Goal: Task Accomplishment & Management: Manage account settings

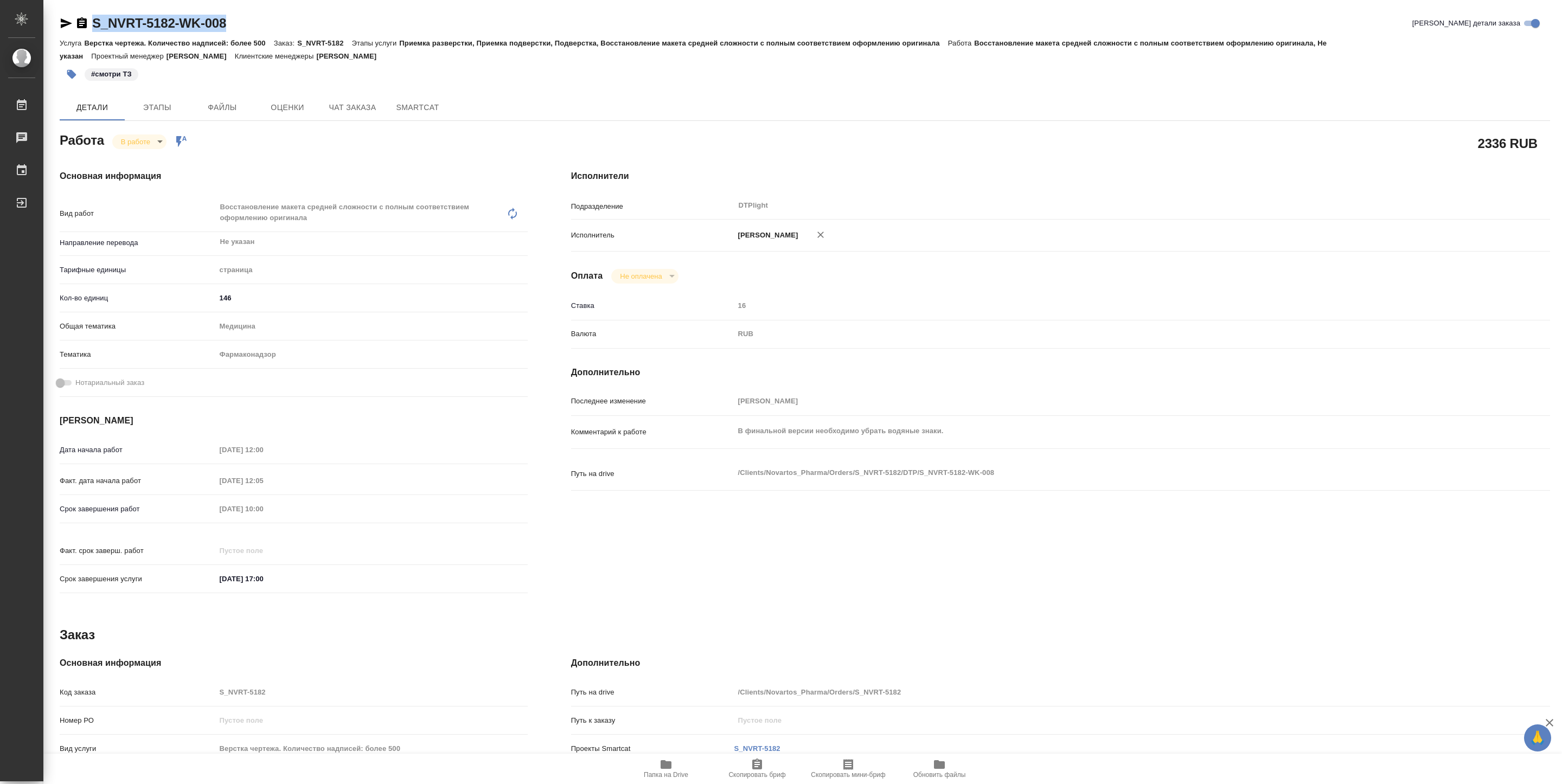
drag, startPoint x: 0, startPoint y: 0, endPoint x: 233, endPoint y: 32, distance: 235.2
click at [233, 32] on div "S_NVRT-5182-WK-008 Кратко детали заказа" at bounding box center [805, 25] width 1491 height 22
copy link "S_NVRT-5182-WK-008"
click at [258, 159] on div "Основная информация Вид работ Восстановление макета средней сложности с полным …" at bounding box center [293, 385] width 512 height 474
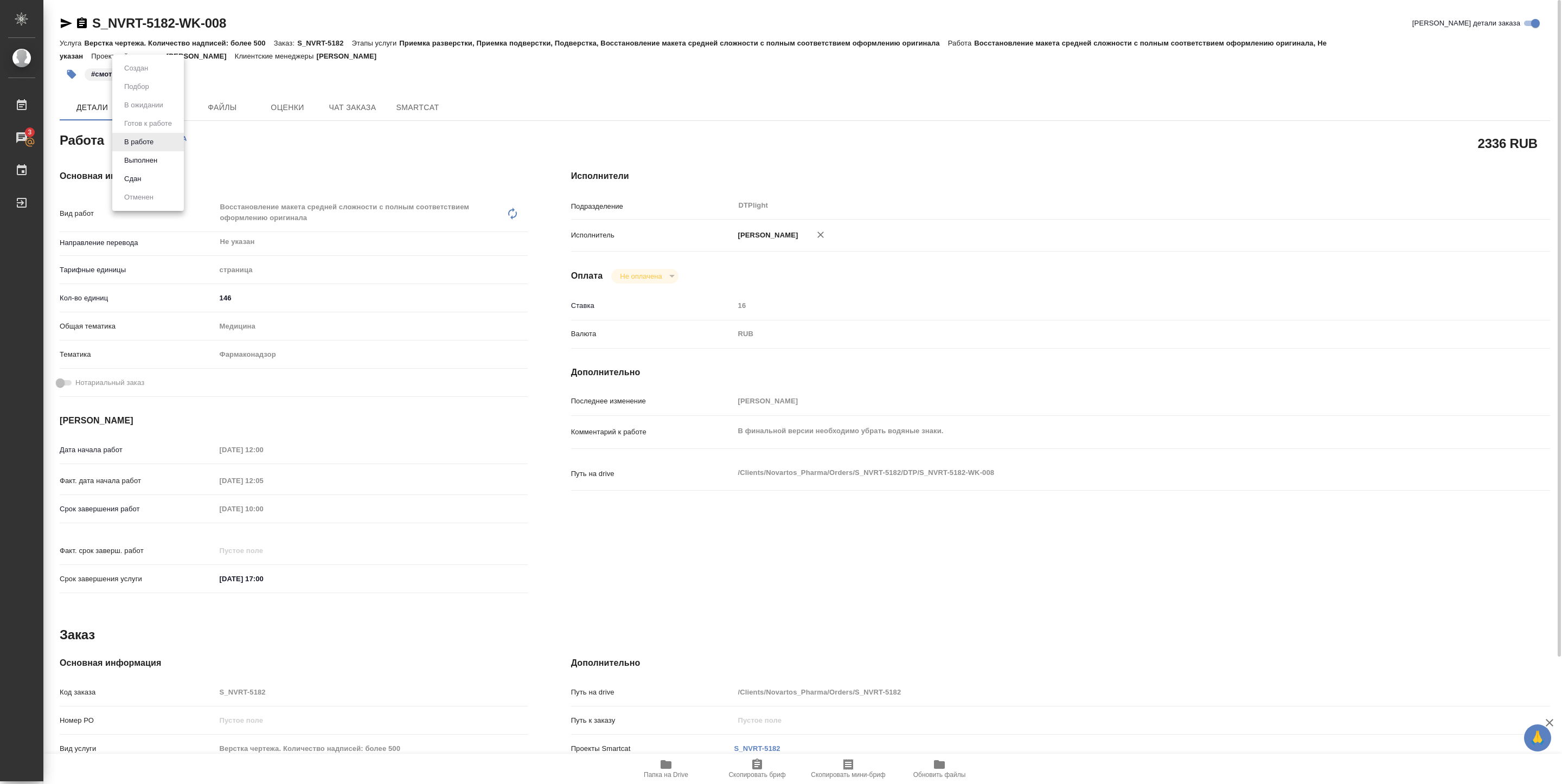
click at [154, 138] on body "🙏 .cls-1 fill:#fff; AWATERA Pankina Anna Работы 3 Чаты График Выйти S_NVRT-5182…" at bounding box center [781, 392] width 1562 height 784
click at [153, 159] on button "Выполнен" at bounding box center [140, 160] width 39 height 12
type textarea "x"
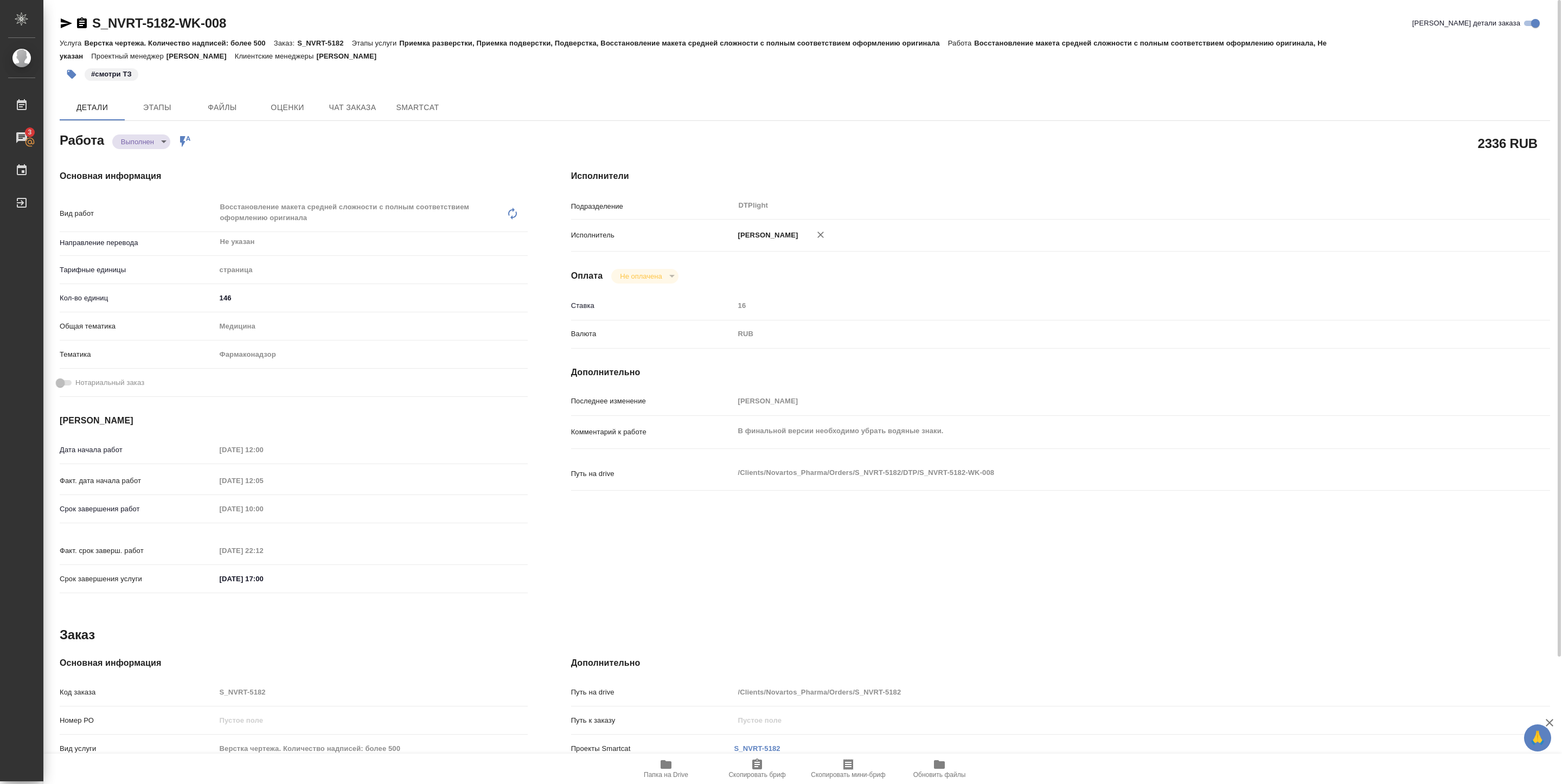
type textarea "x"
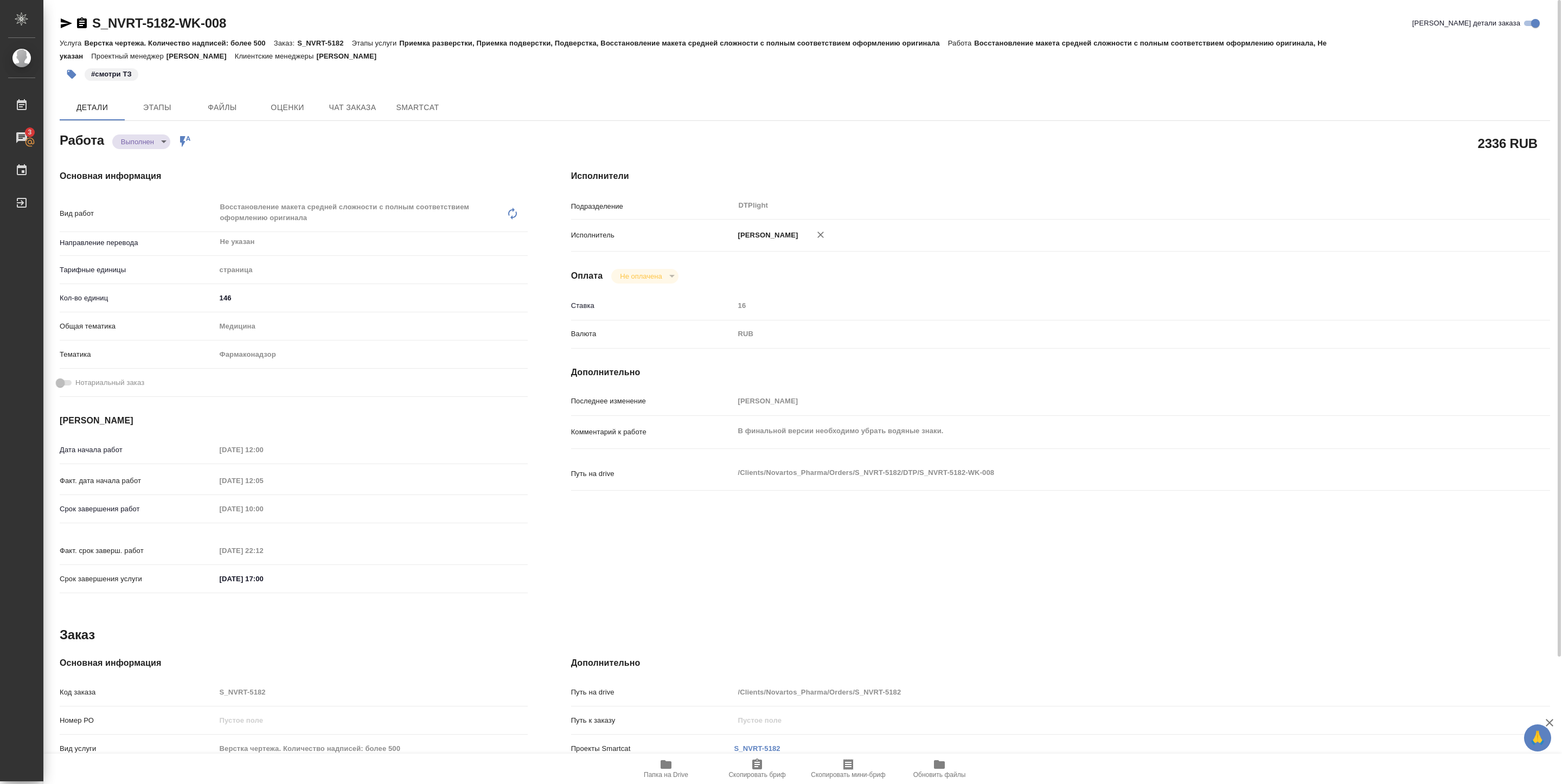
type textarea "x"
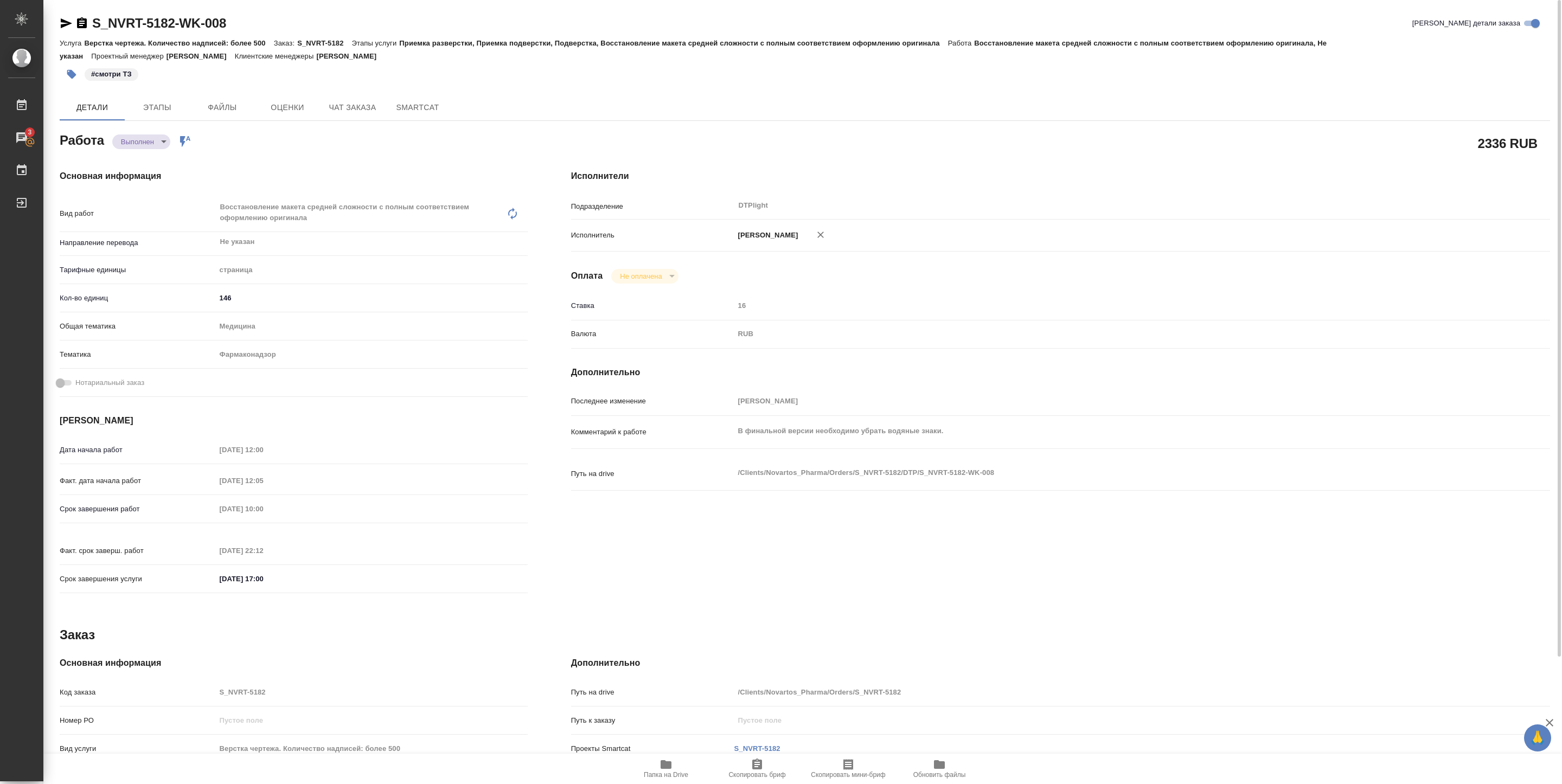
type textarea "x"
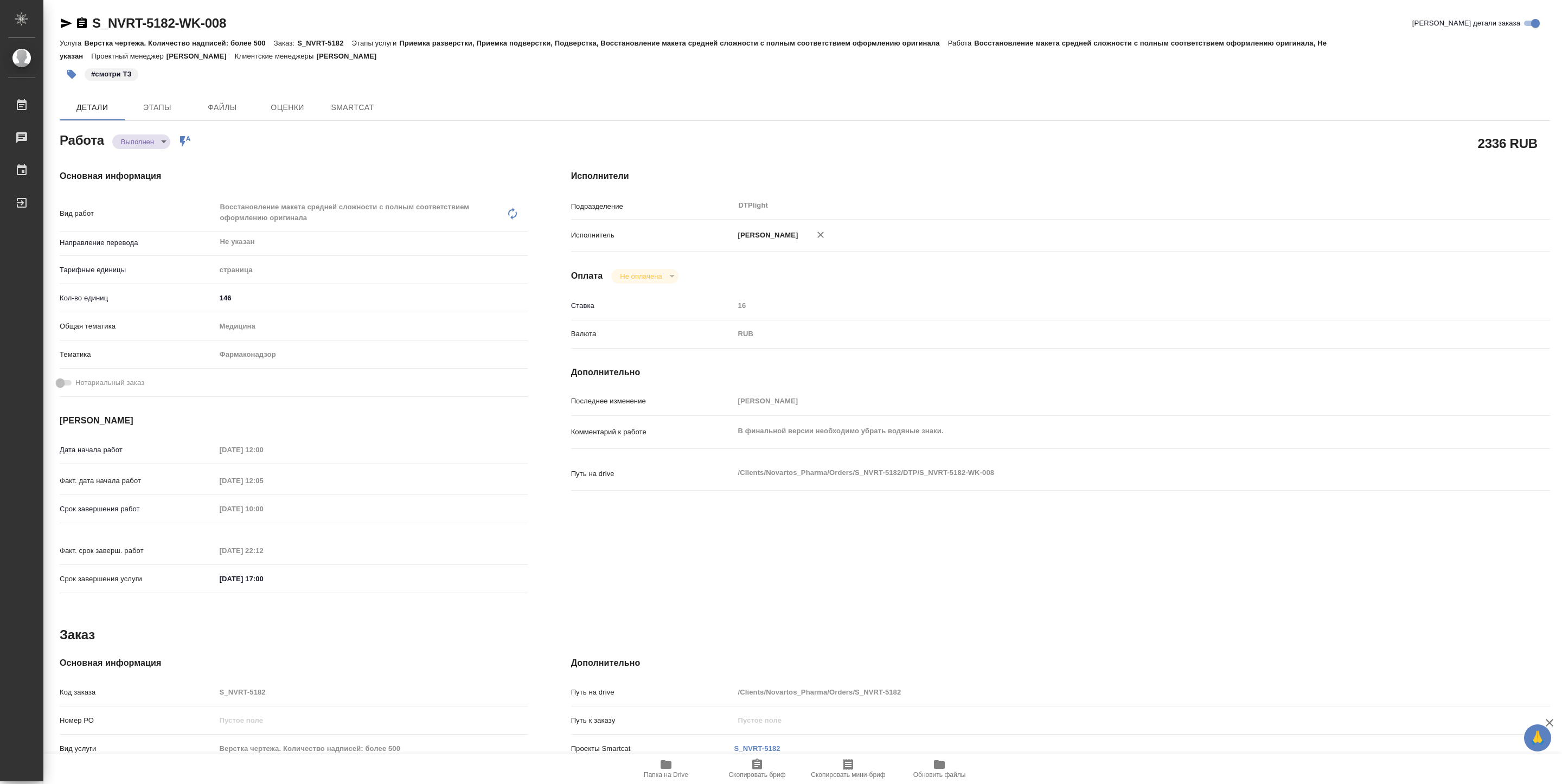
type textarea "x"
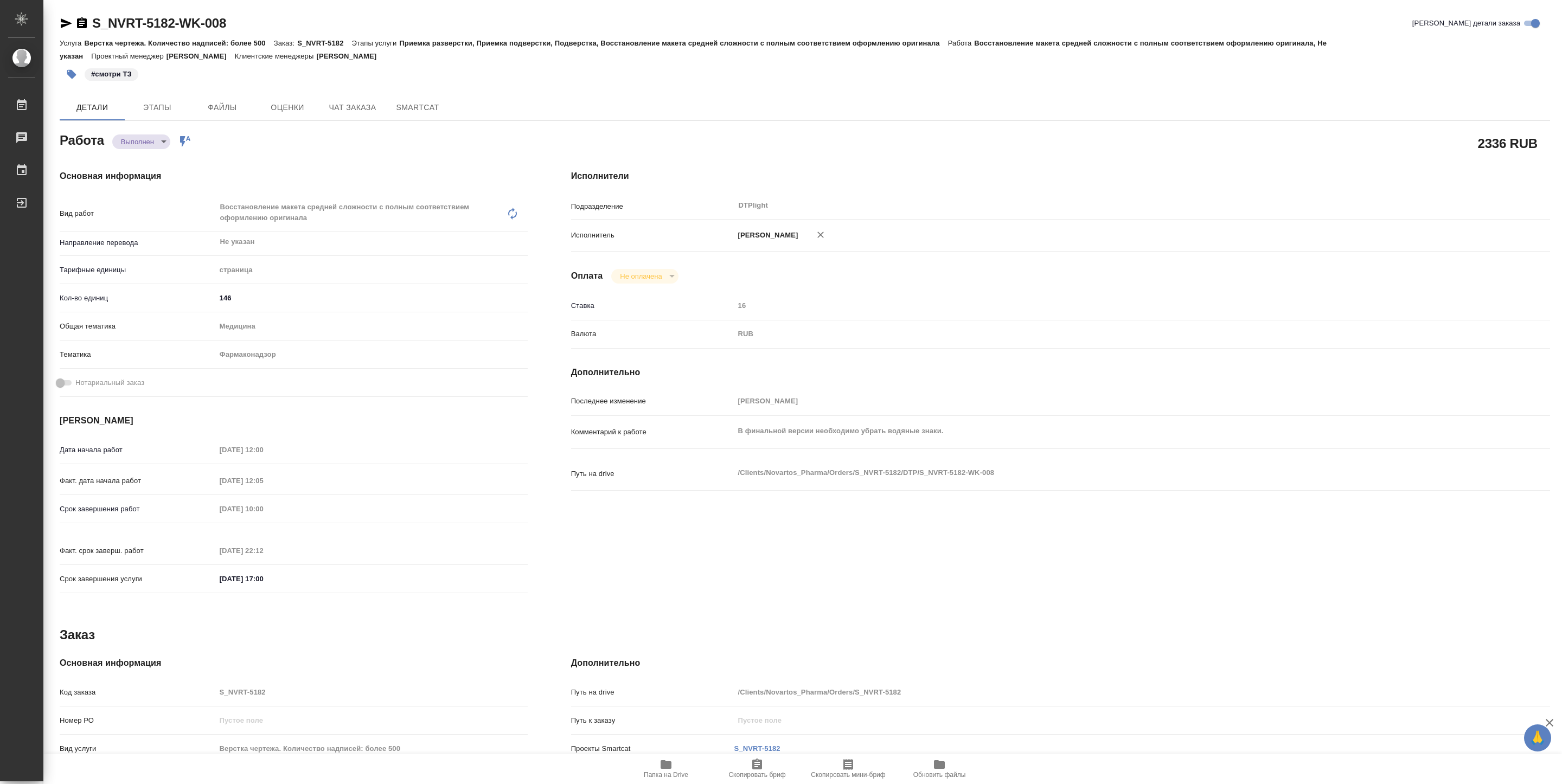
type textarea "x"
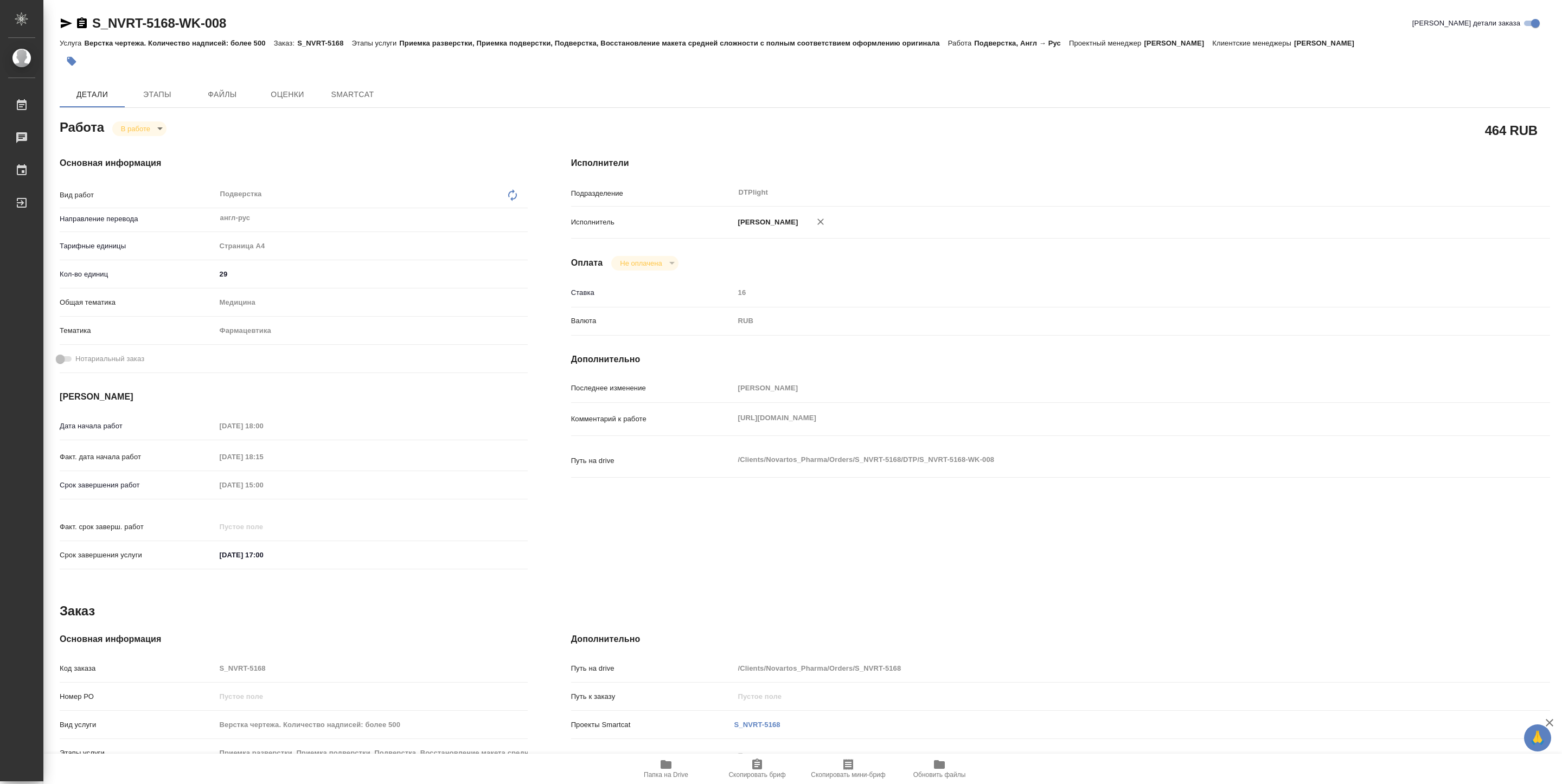
type textarea "x"
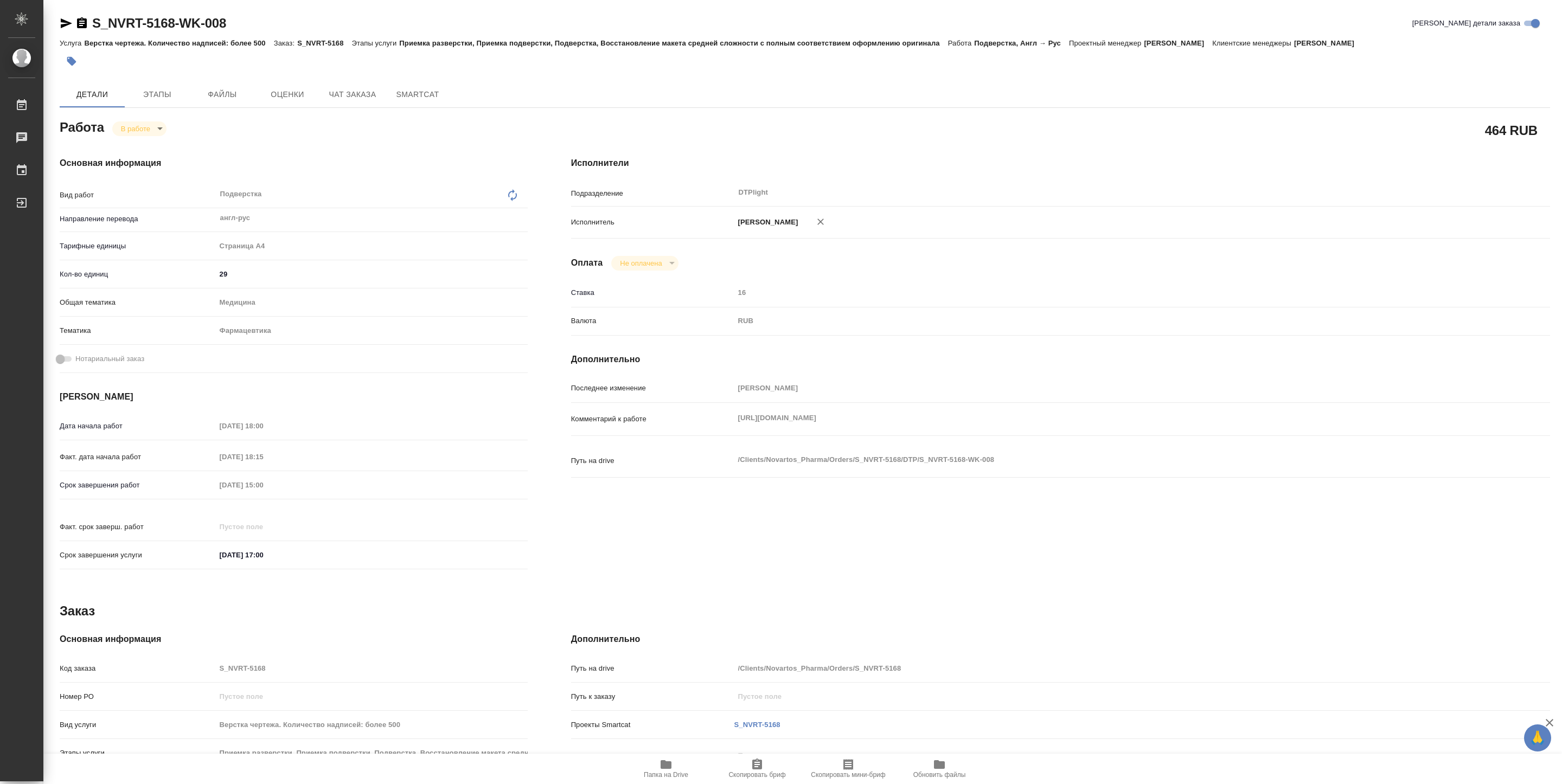
type textarea "x"
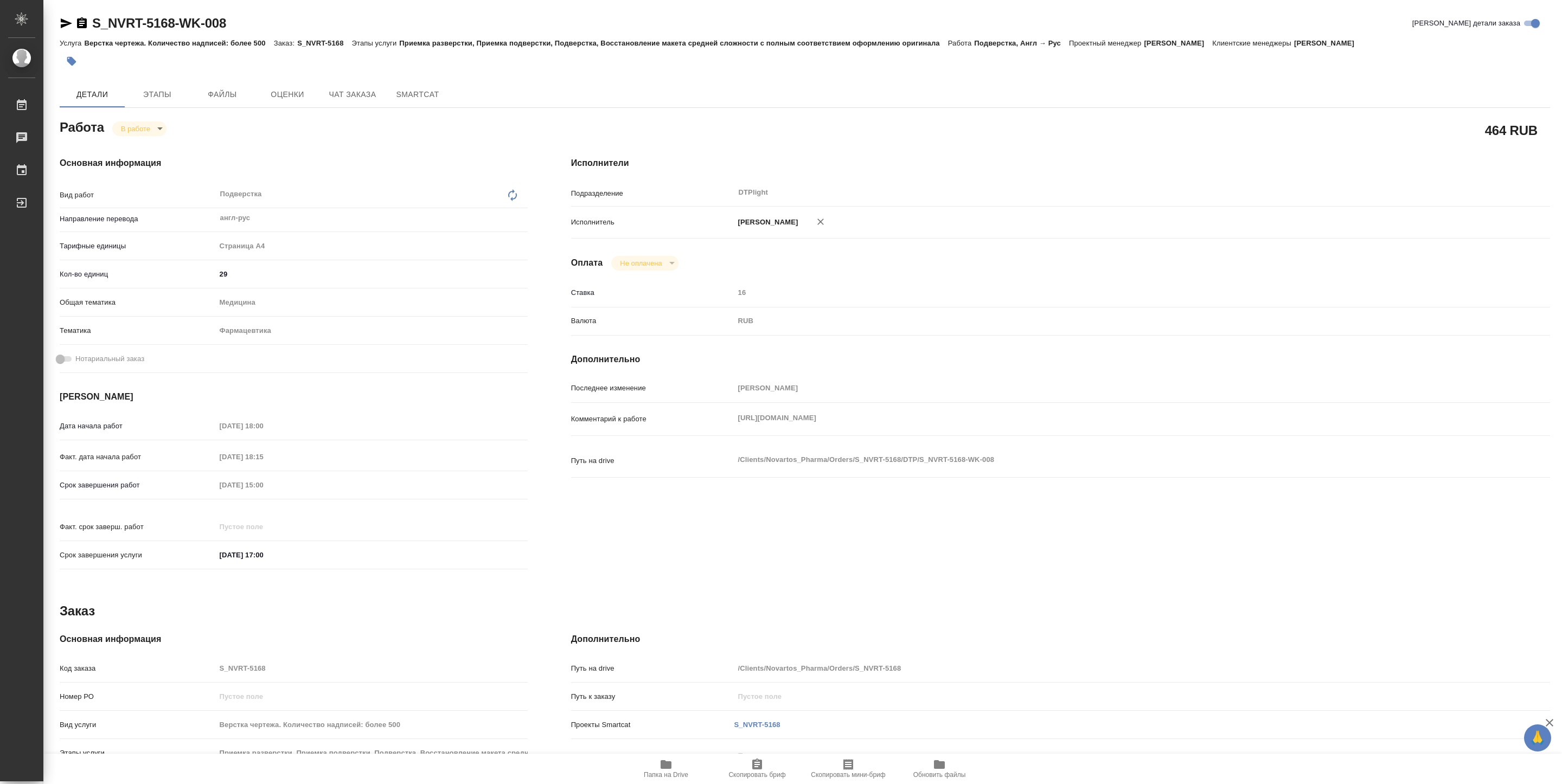
click at [751, 449] on div "Комментарий к работе https://drive.awatera.com/apps/files/files?dir=/Shares/Nov…" at bounding box center [1061, 428] width 979 height 42
type textarea "x"
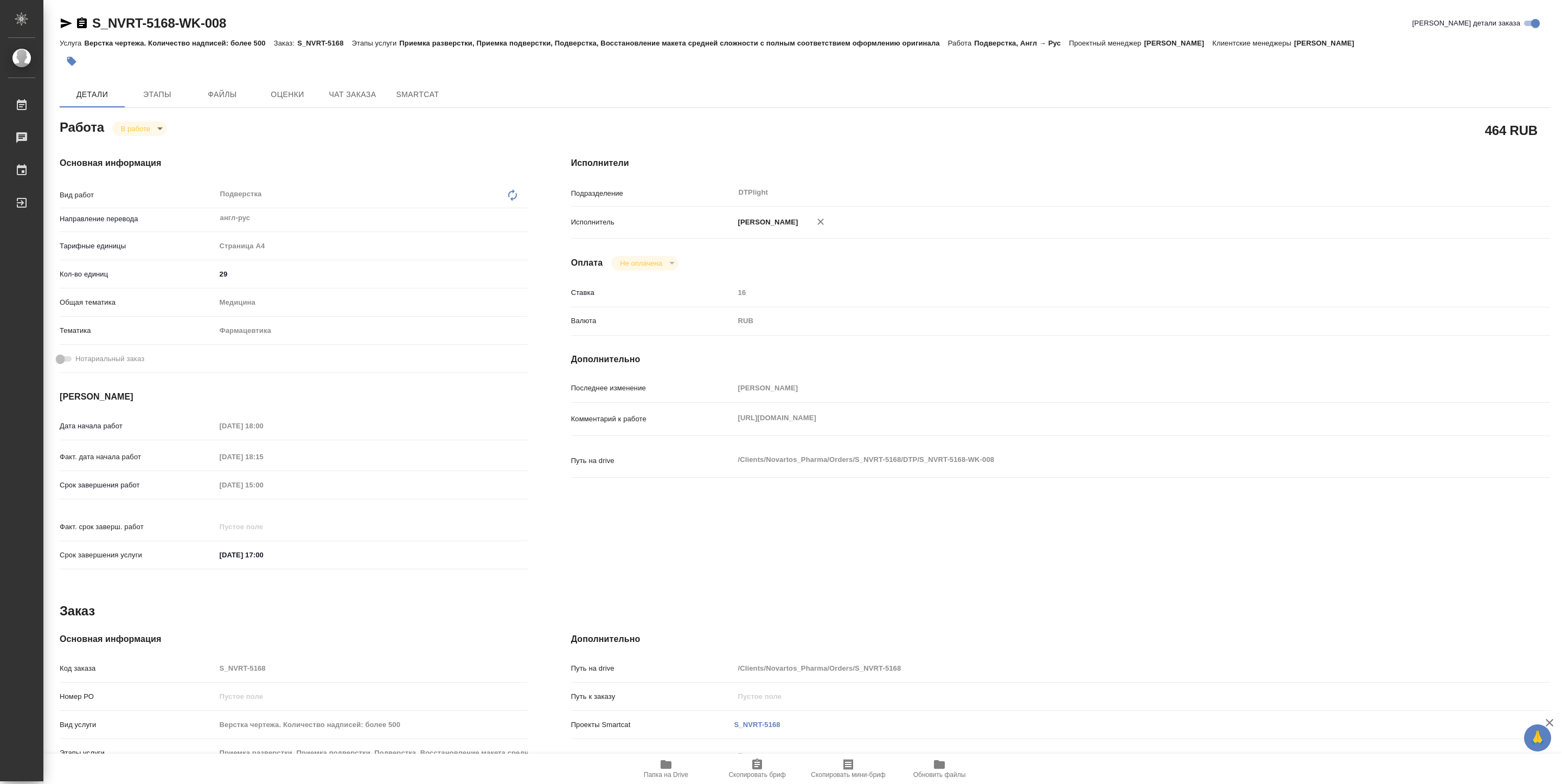
type textarea "x"
click at [681, 767] on span "Папка на Drive" at bounding box center [666, 769] width 78 height 21
click at [658, 778] on span "Папка на Drive" at bounding box center [666, 775] width 45 height 8
click at [146, 125] on body "🙏 .cls-1 fill:#fff; AWATERA Pankina Anna Работы 3 Чаты График Выйти S_NVRT-5168…" at bounding box center [781, 392] width 1562 height 784
click at [148, 143] on button "Выполнен" at bounding box center [140, 147] width 39 height 12
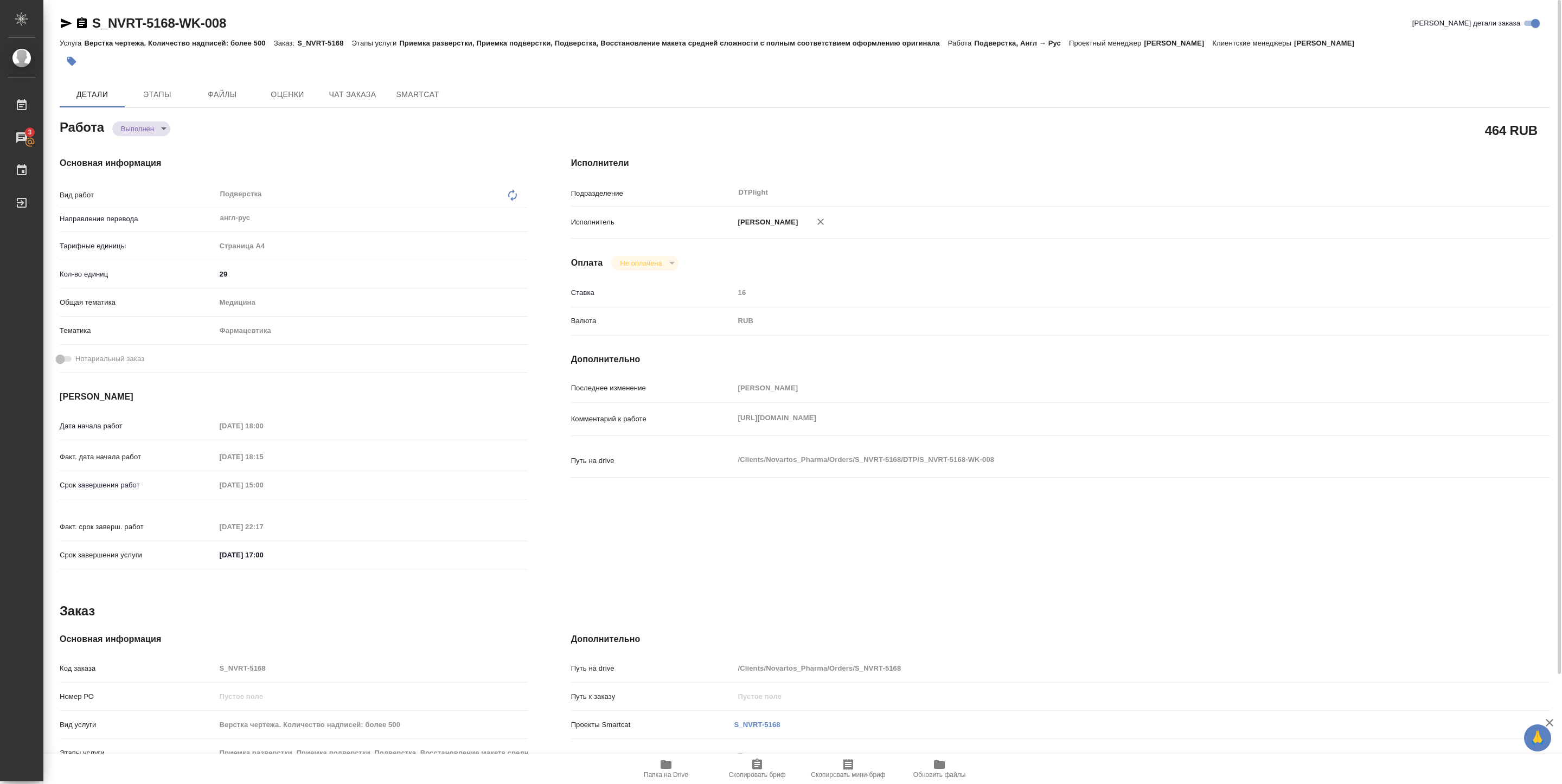
type textarea "x"
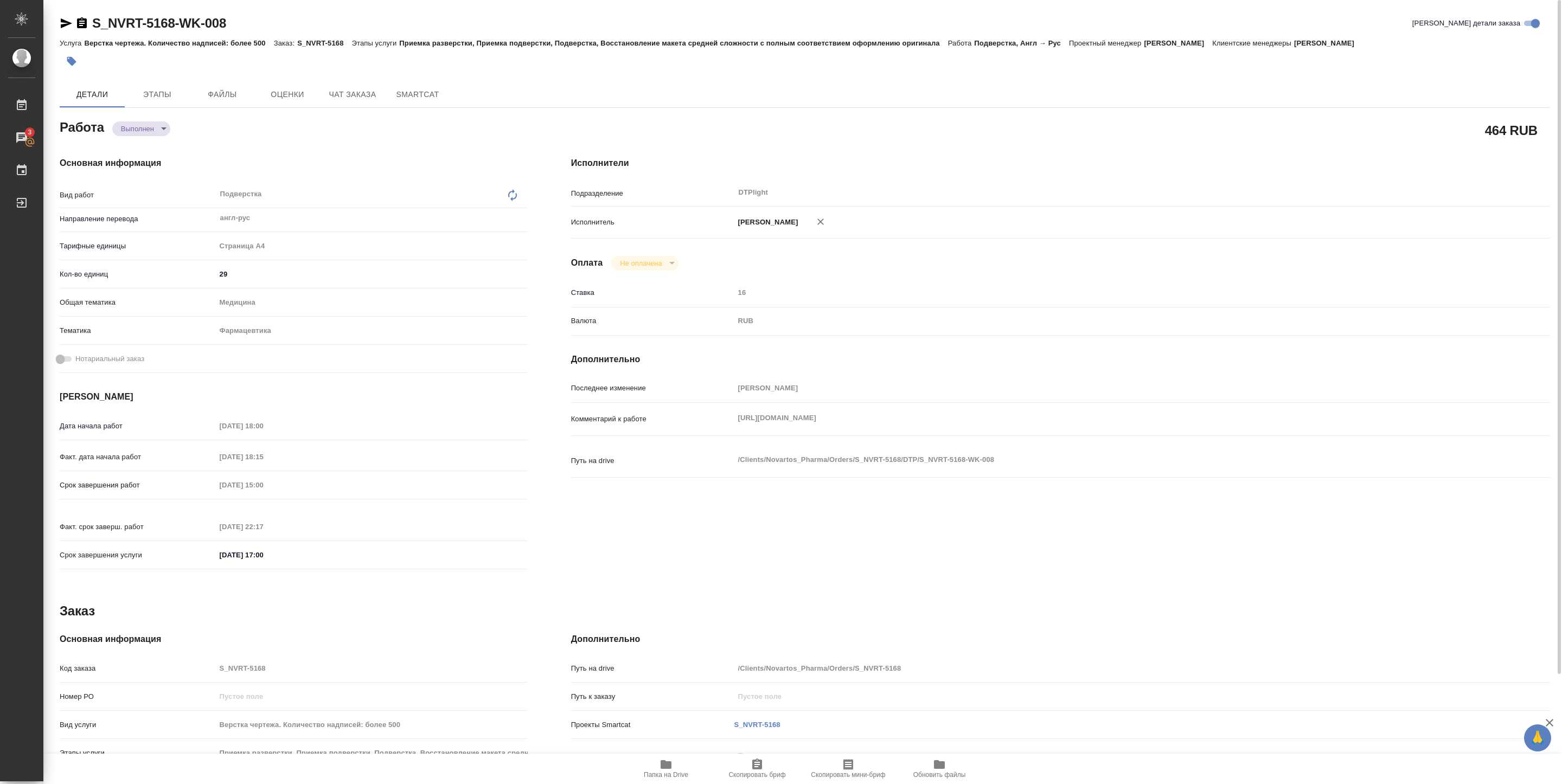
type textarea "x"
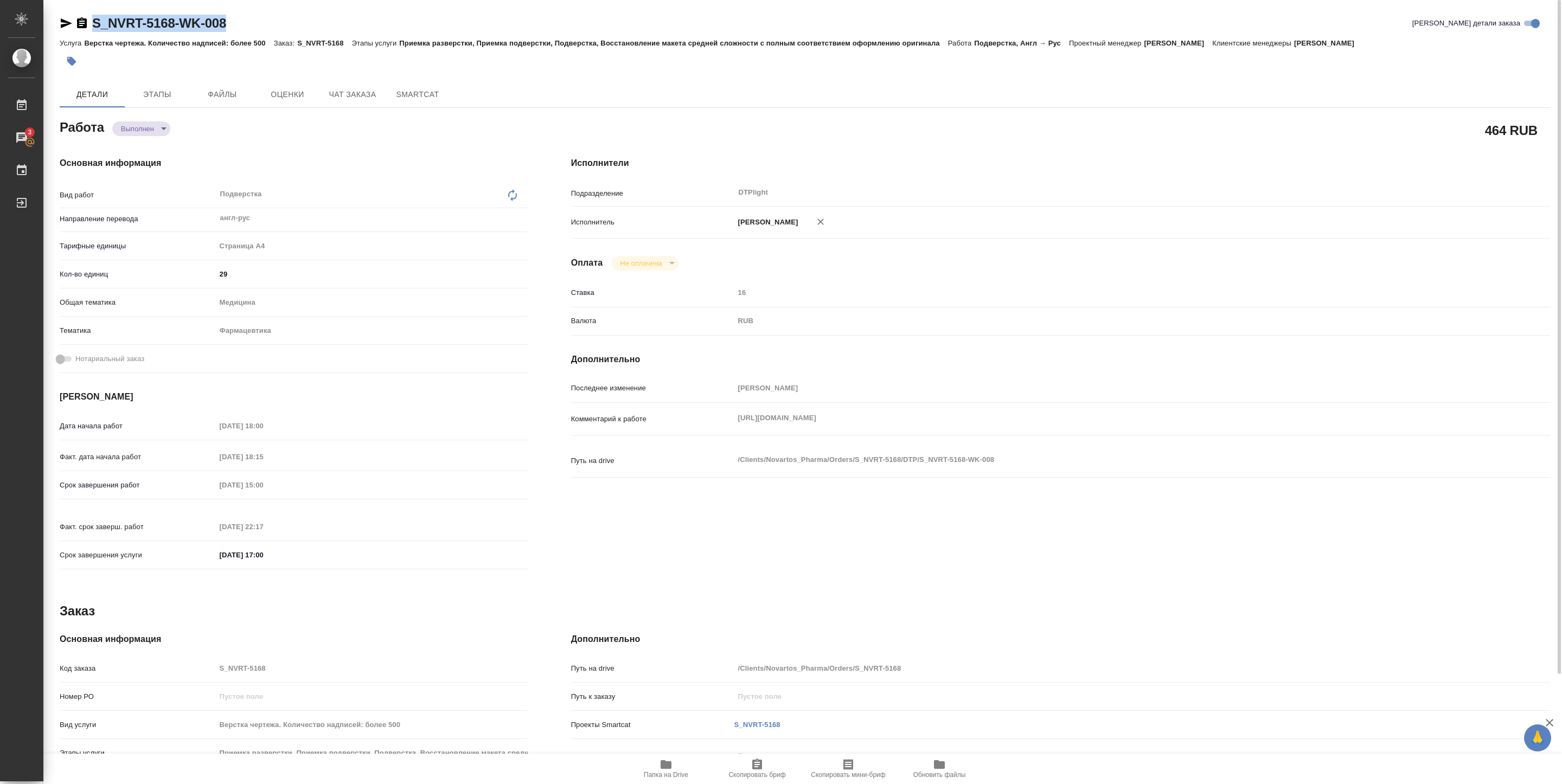
type textarea "x"
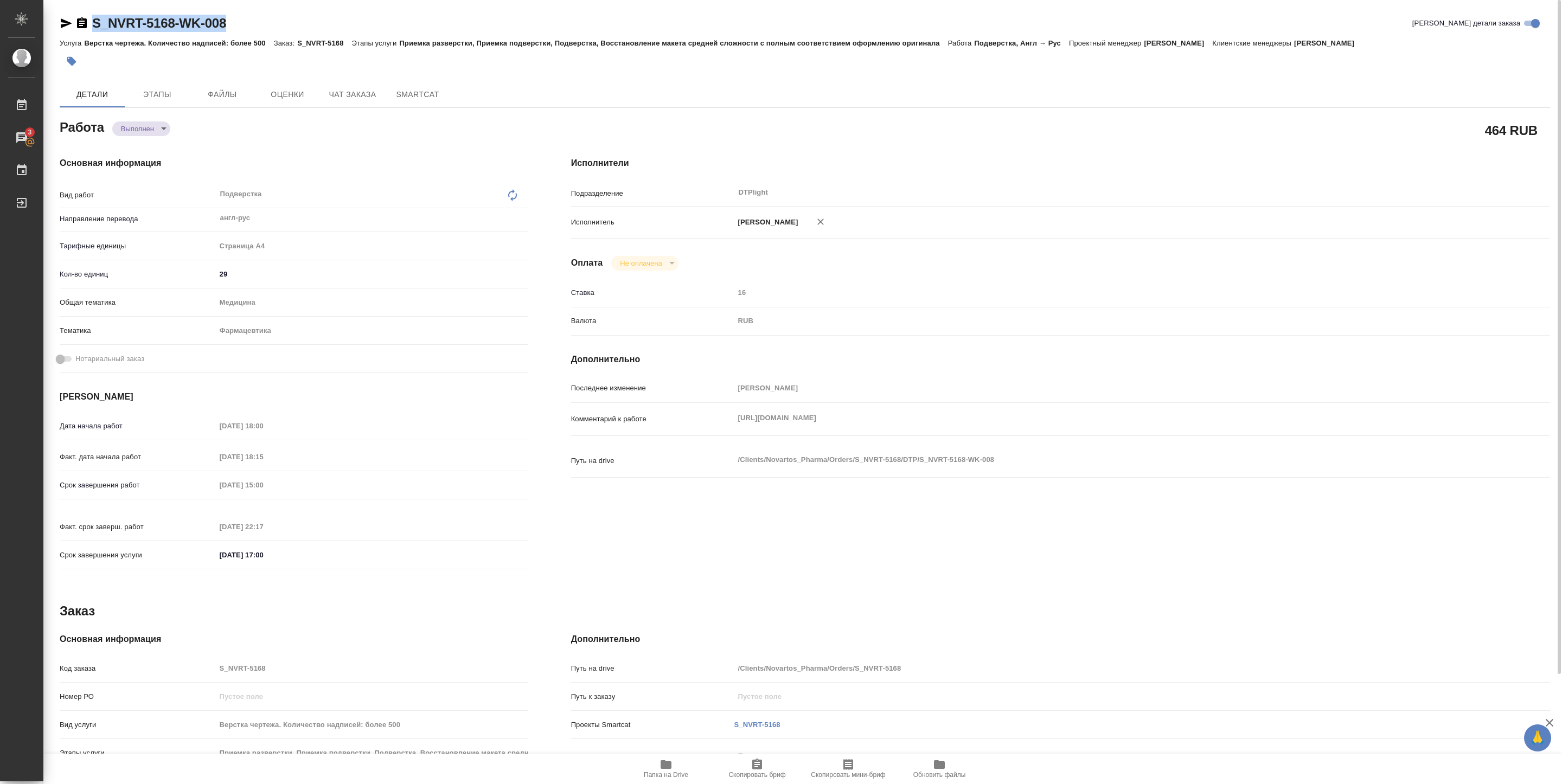
drag, startPoint x: 94, startPoint y: 32, endPoint x: 265, endPoint y: 15, distance: 171.8
click at [265, 15] on div "S_NVRT-5168-WK-008 Кратко детали заказа" at bounding box center [805, 24] width 1491 height 18
copy link "S_NVRT-5168-WK-008"
type textarea "x"
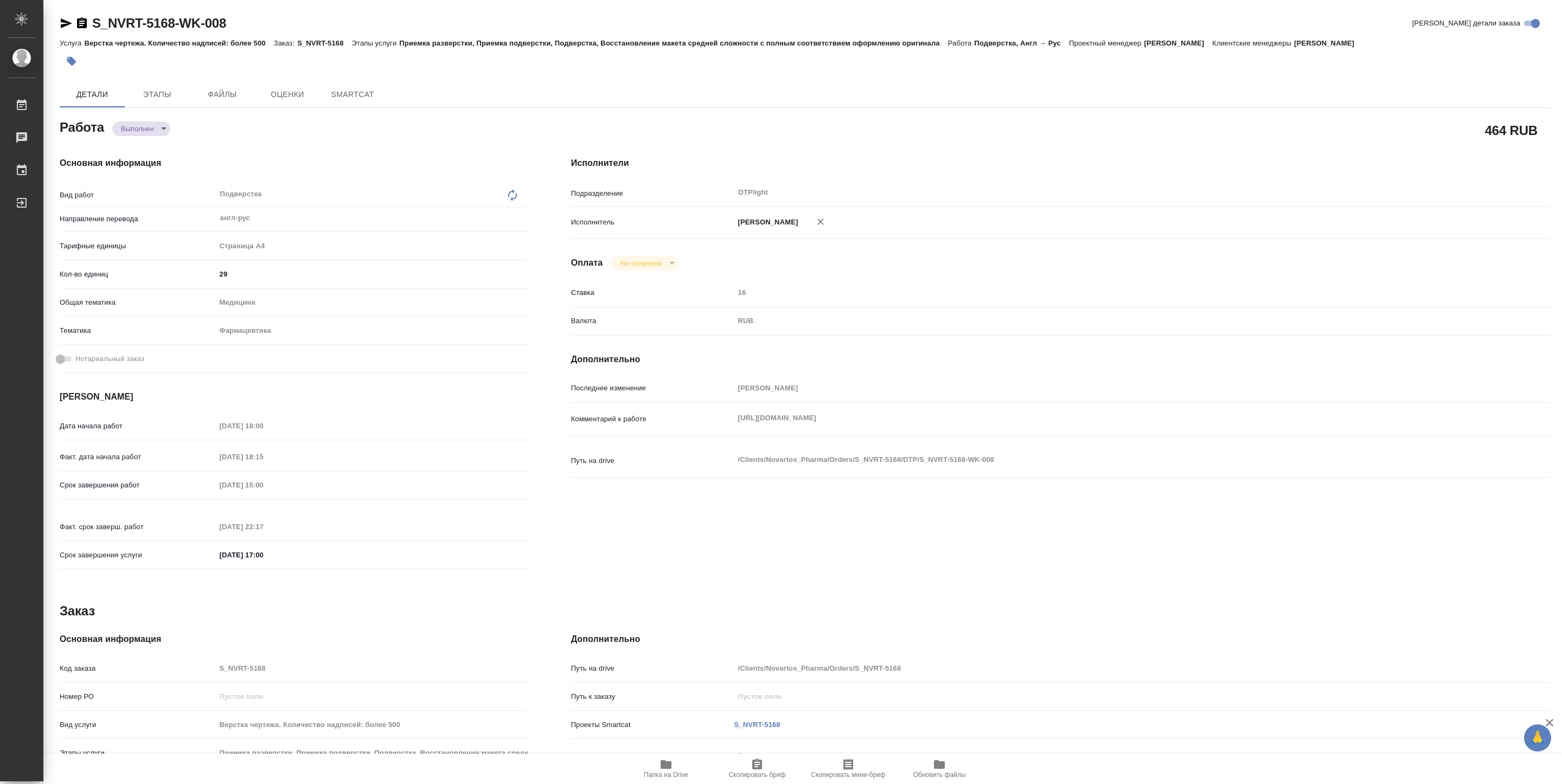
type textarea "x"
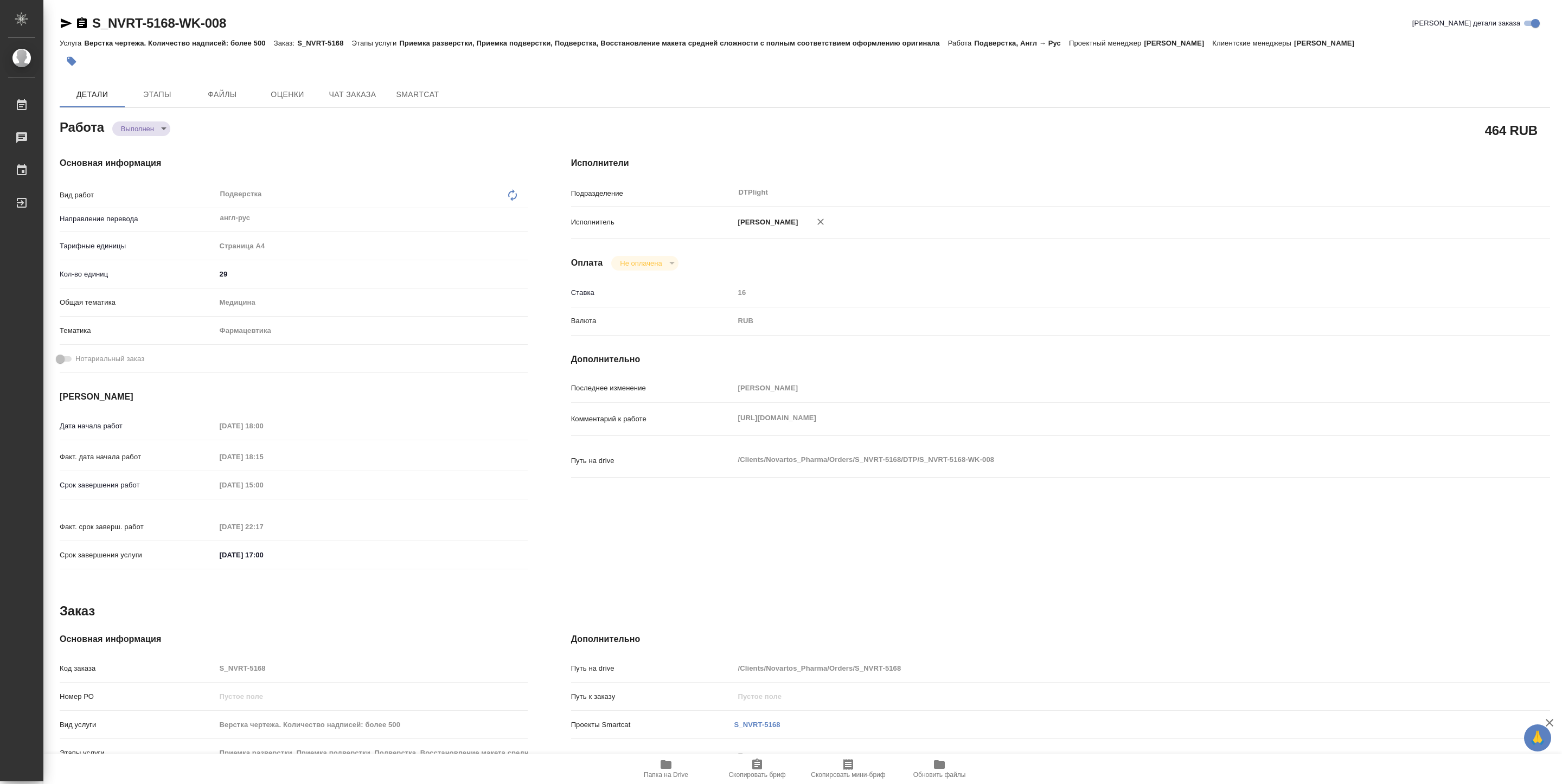
type textarea "x"
click at [676, 774] on span "Папка на Drive" at bounding box center [666, 775] width 45 height 8
click at [674, 768] on span "Папка на Drive" at bounding box center [666, 769] width 78 height 21
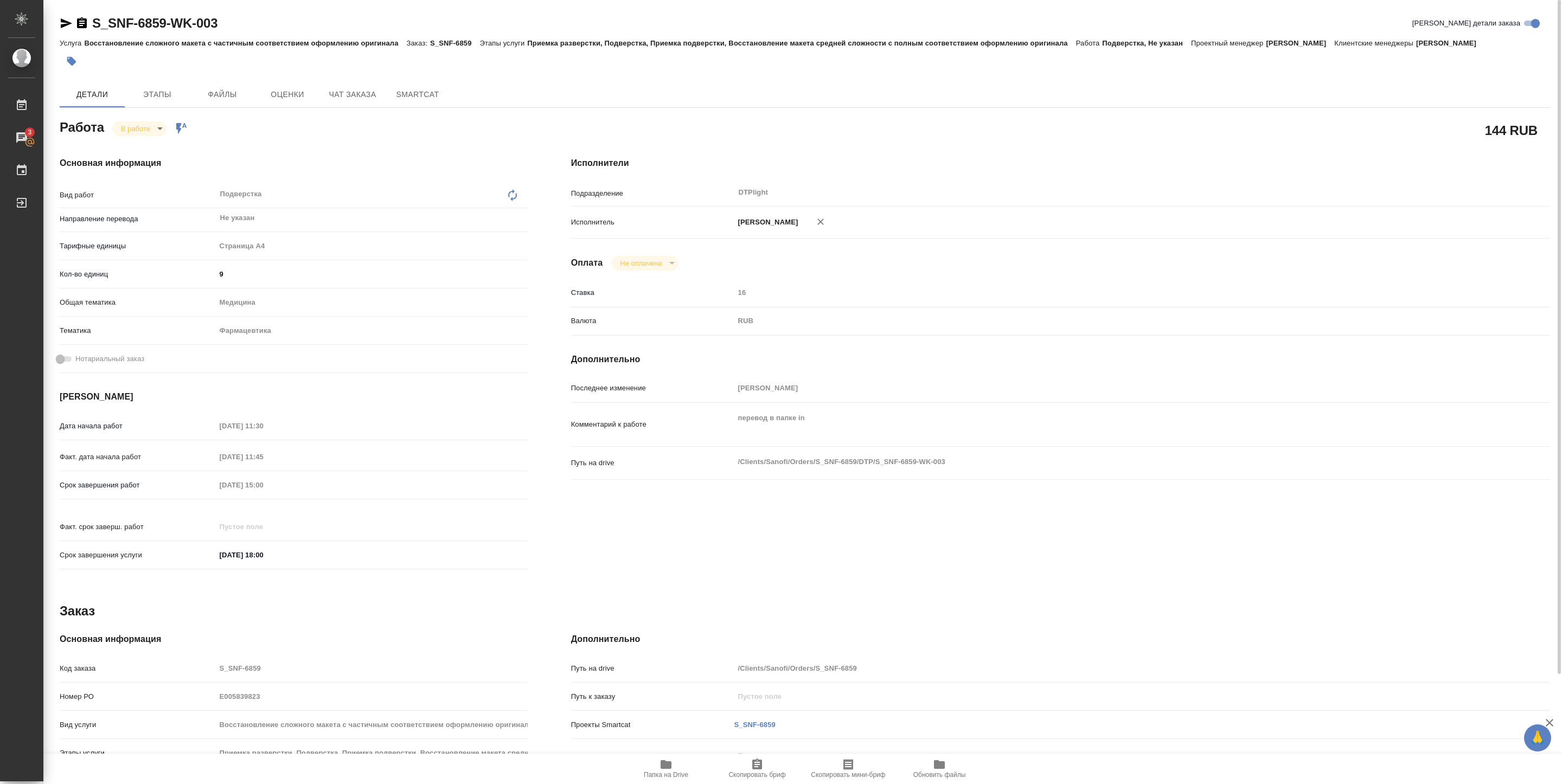
click at [147, 129] on body "🙏 .cls-1 fill:#fff; AWATERA [PERSON_NAME] Работы 3 Чаты График Выйти S_SNF-6859…" at bounding box center [781, 392] width 1562 height 784
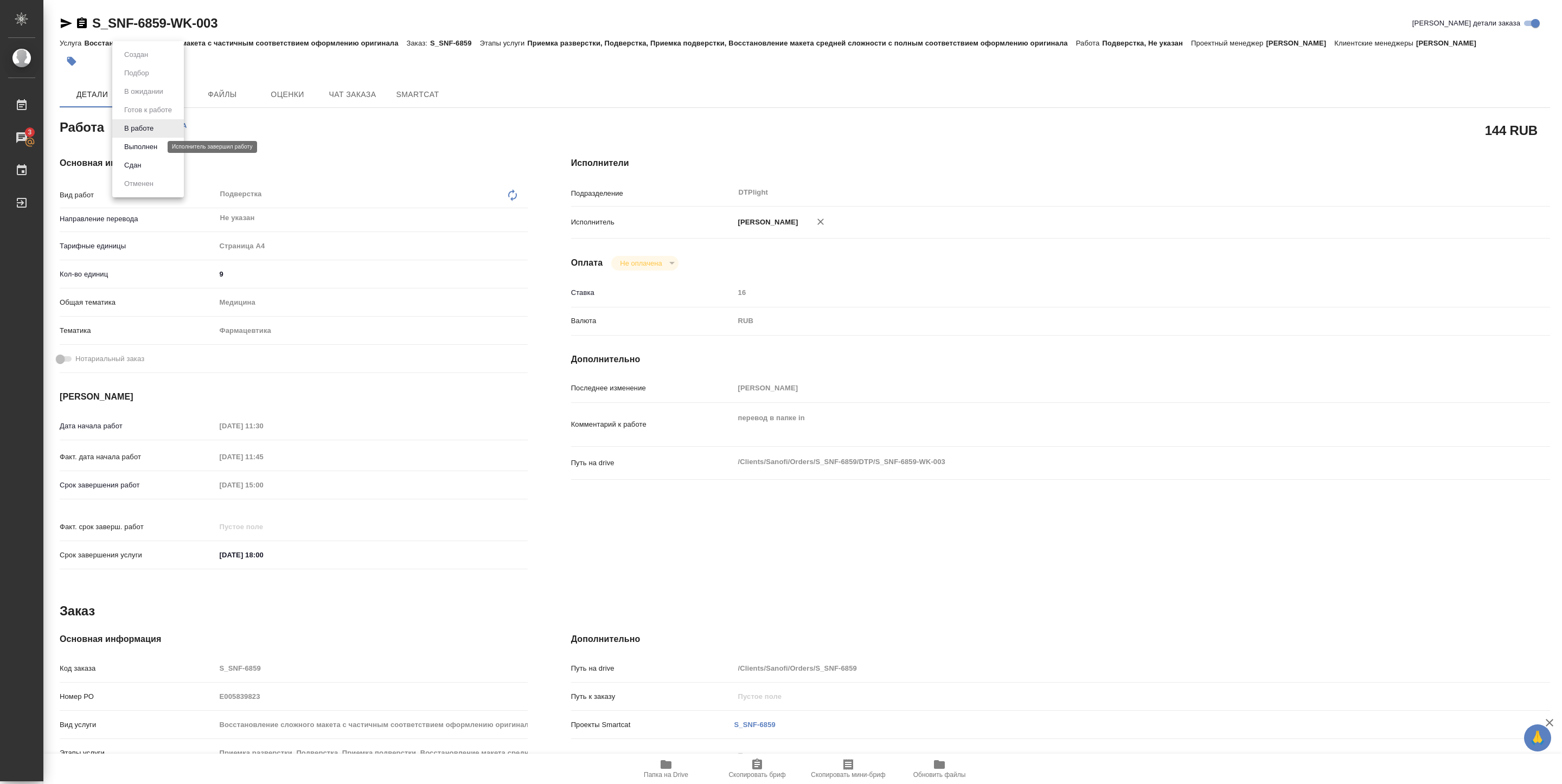
click at [148, 145] on button "Выполнен" at bounding box center [140, 147] width 39 height 12
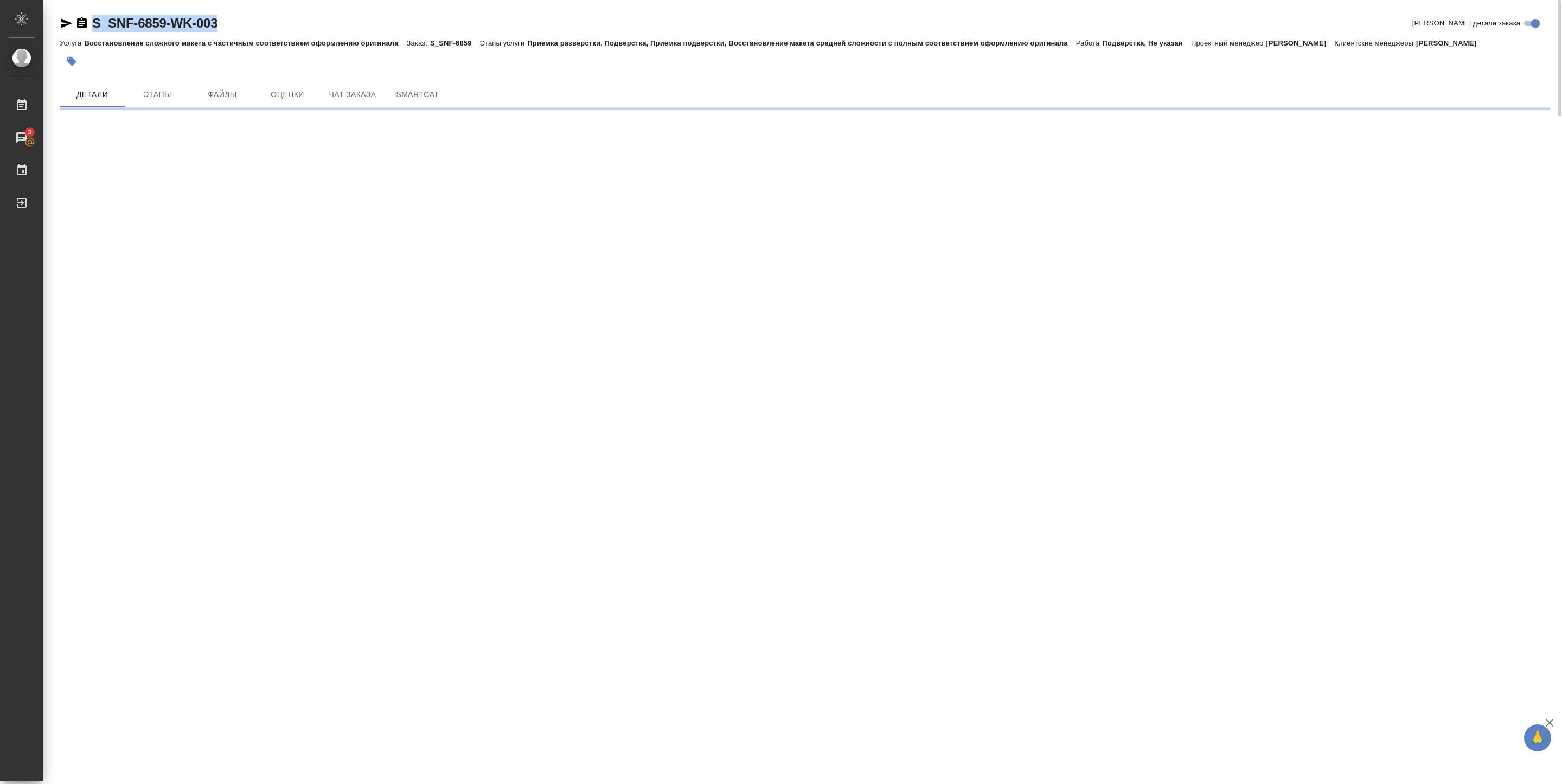
drag, startPoint x: 94, startPoint y: 33, endPoint x: 233, endPoint y: 24, distance: 139.3
click at [233, 24] on div "S_SNF-6859-WK-003 [PERSON_NAME] детали заказа" at bounding box center [805, 25] width 1491 height 22
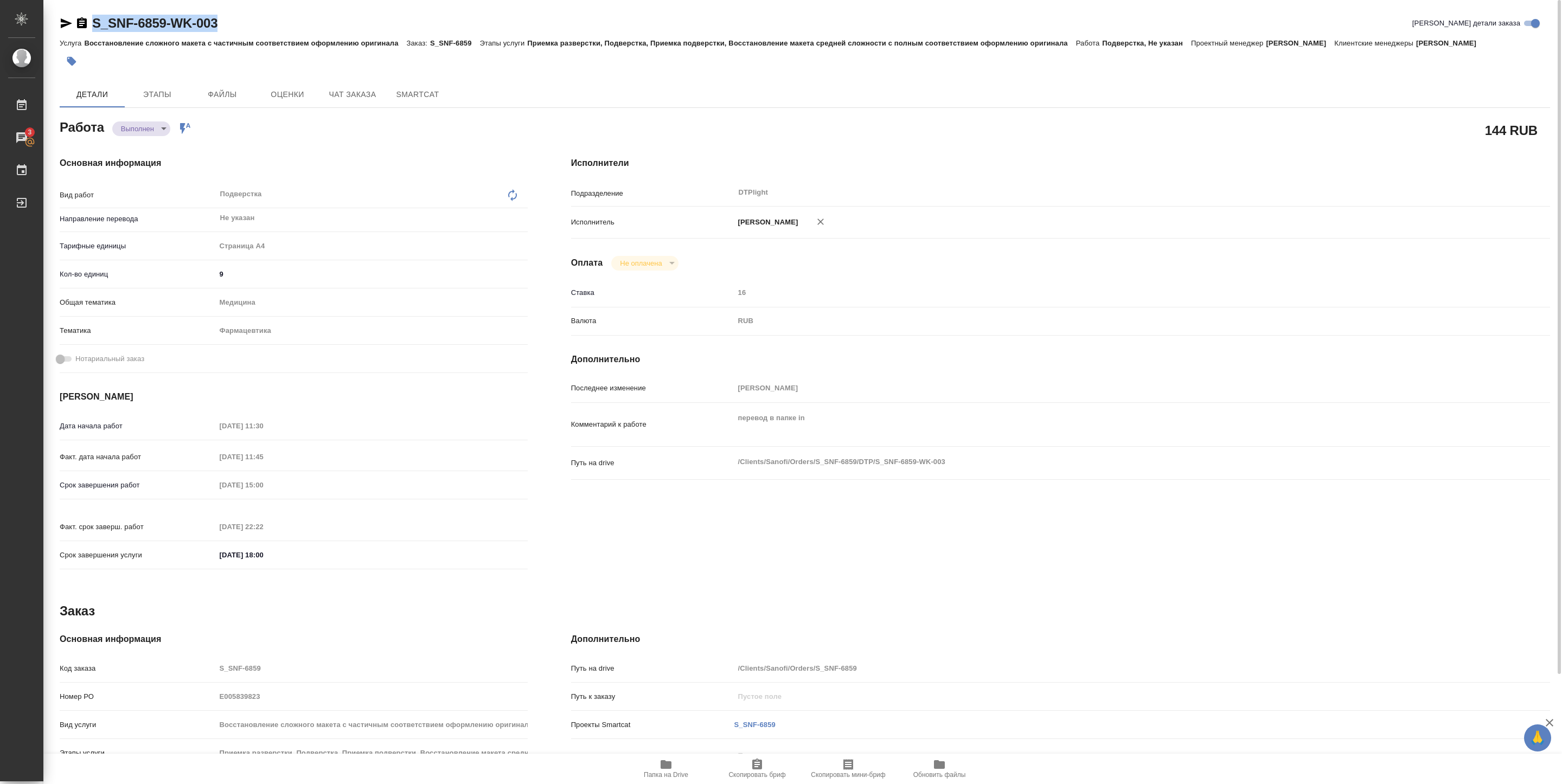
type textarea "x"
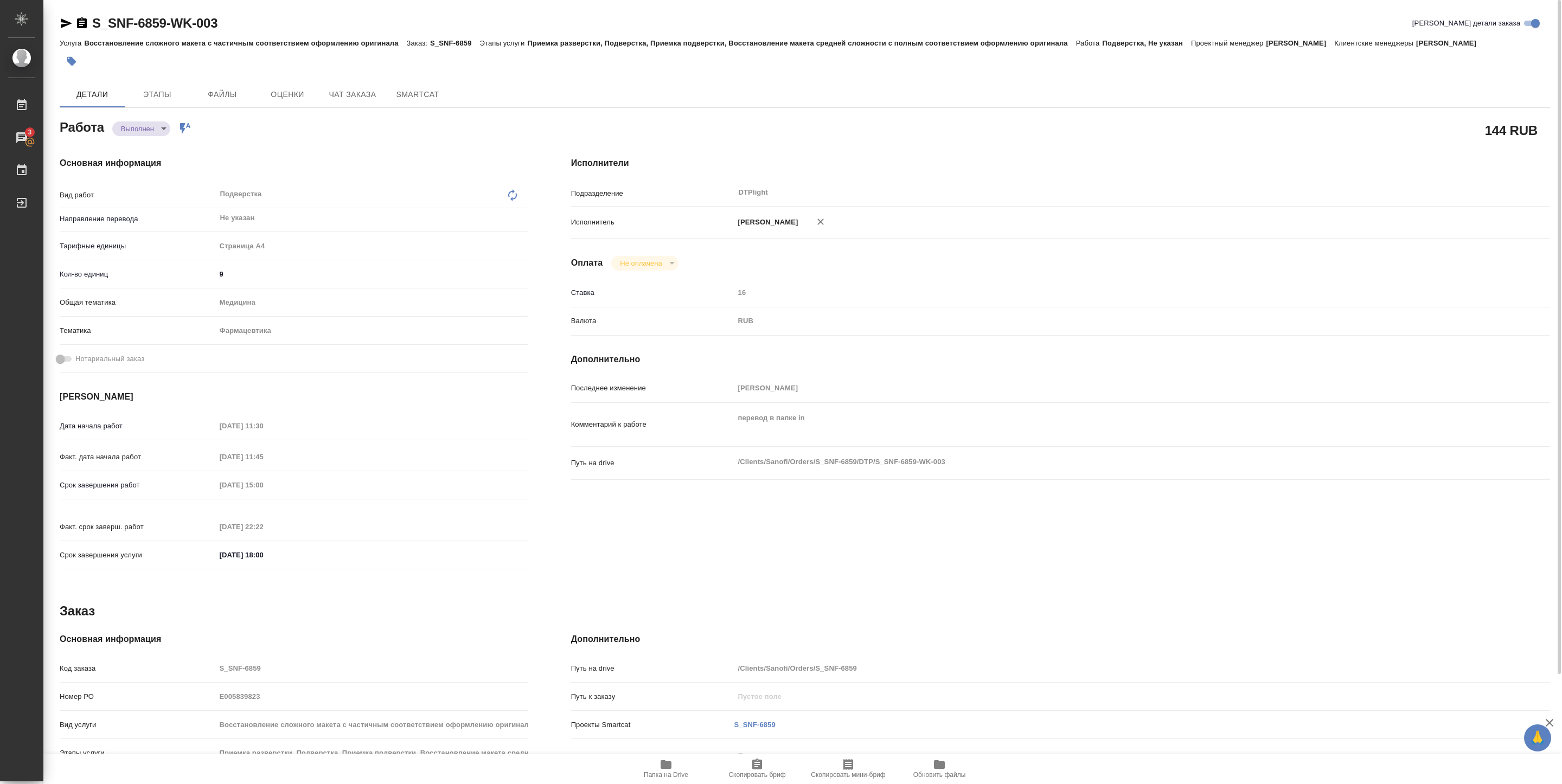
type textarea "x"
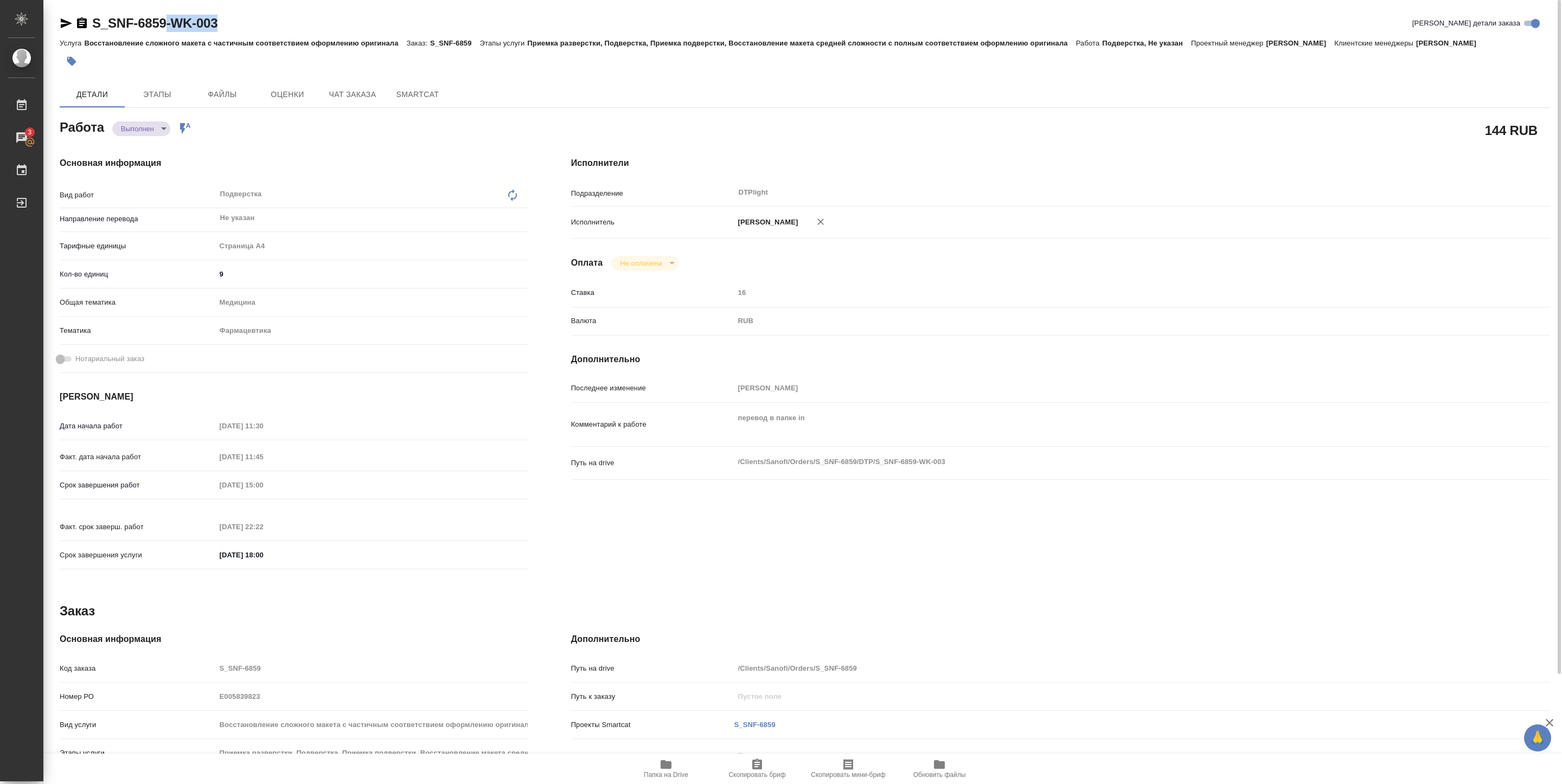
type textarea "x"
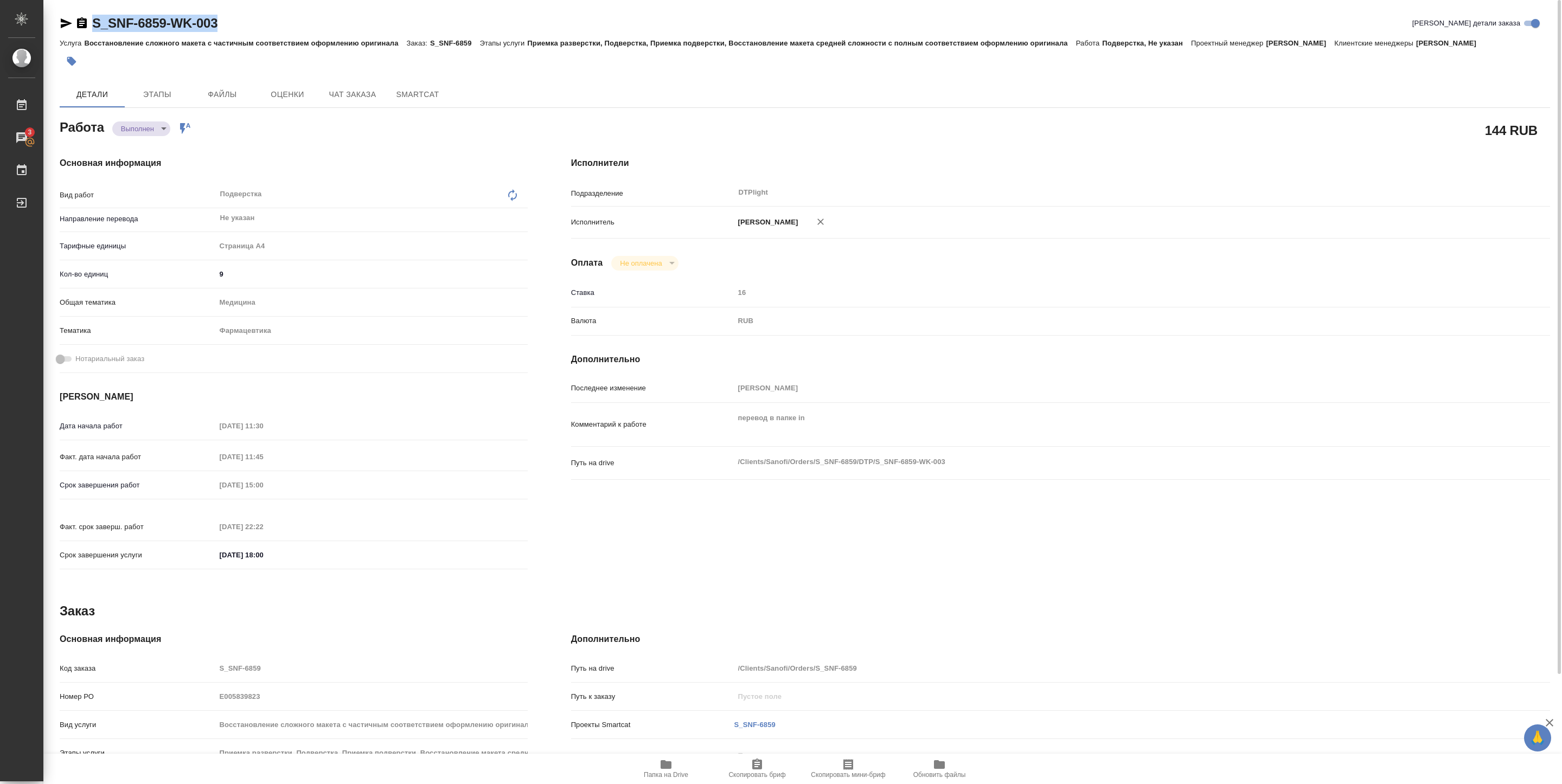
drag, startPoint x: 225, startPoint y: 26, endPoint x: 96, endPoint y: 34, distance: 129.2
click at [96, 33] on div "S_SNF-6859-WK-003 [PERSON_NAME] детали заказа" at bounding box center [805, 25] width 1491 height 22
copy link "S_SNF-6859-WK-003"
type textarea "x"
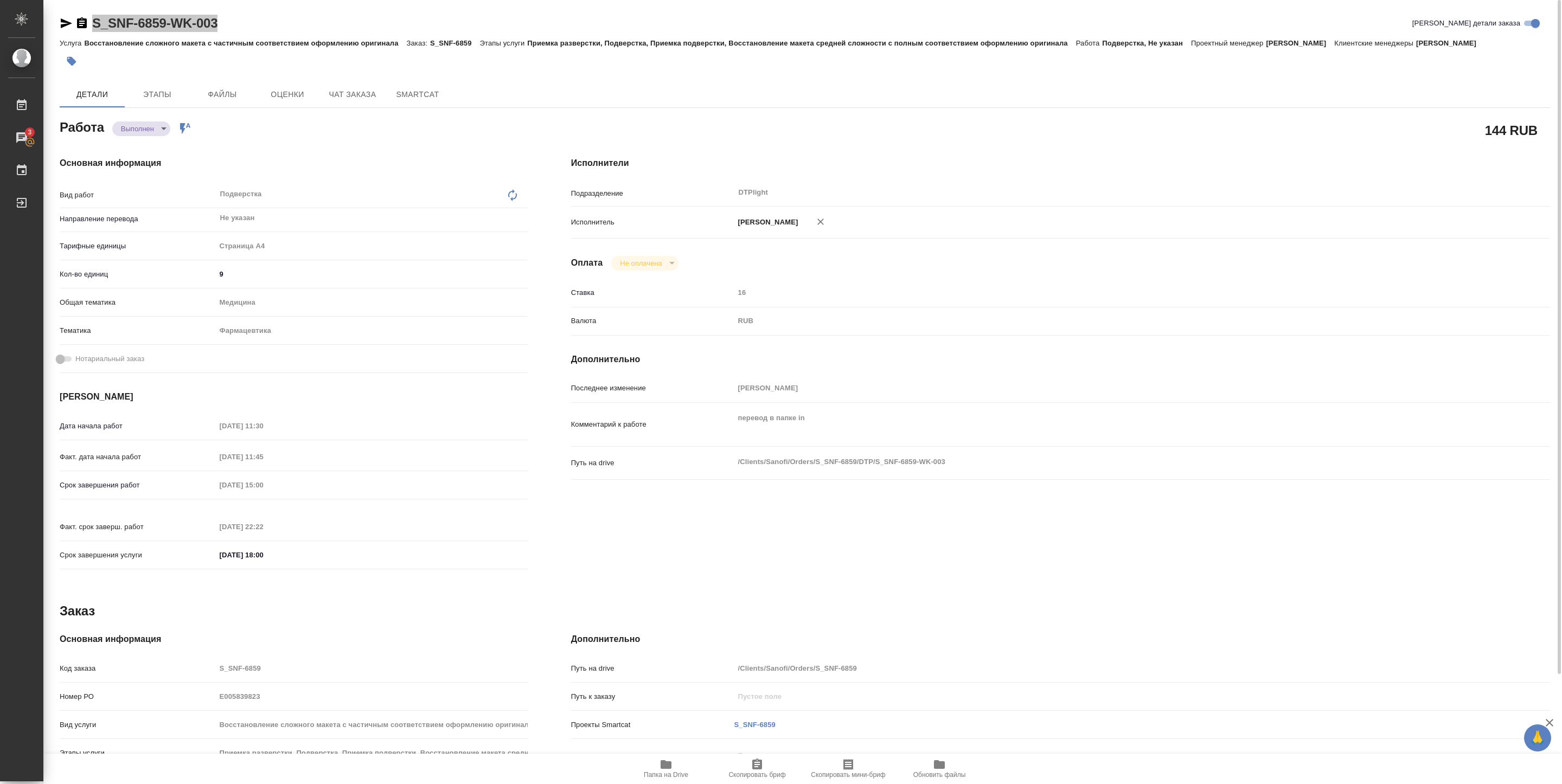
type textarea "x"
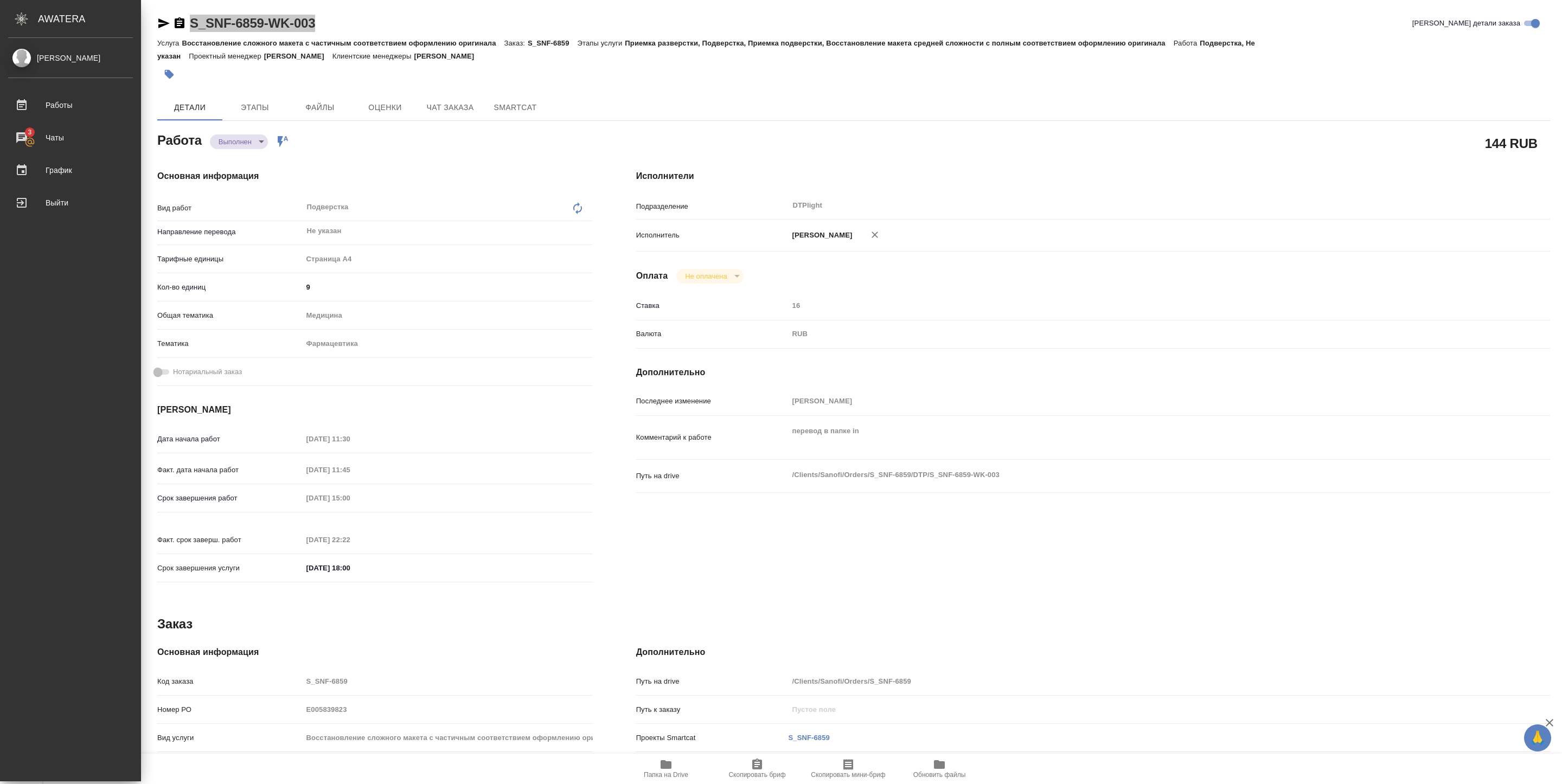
type textarea "x"
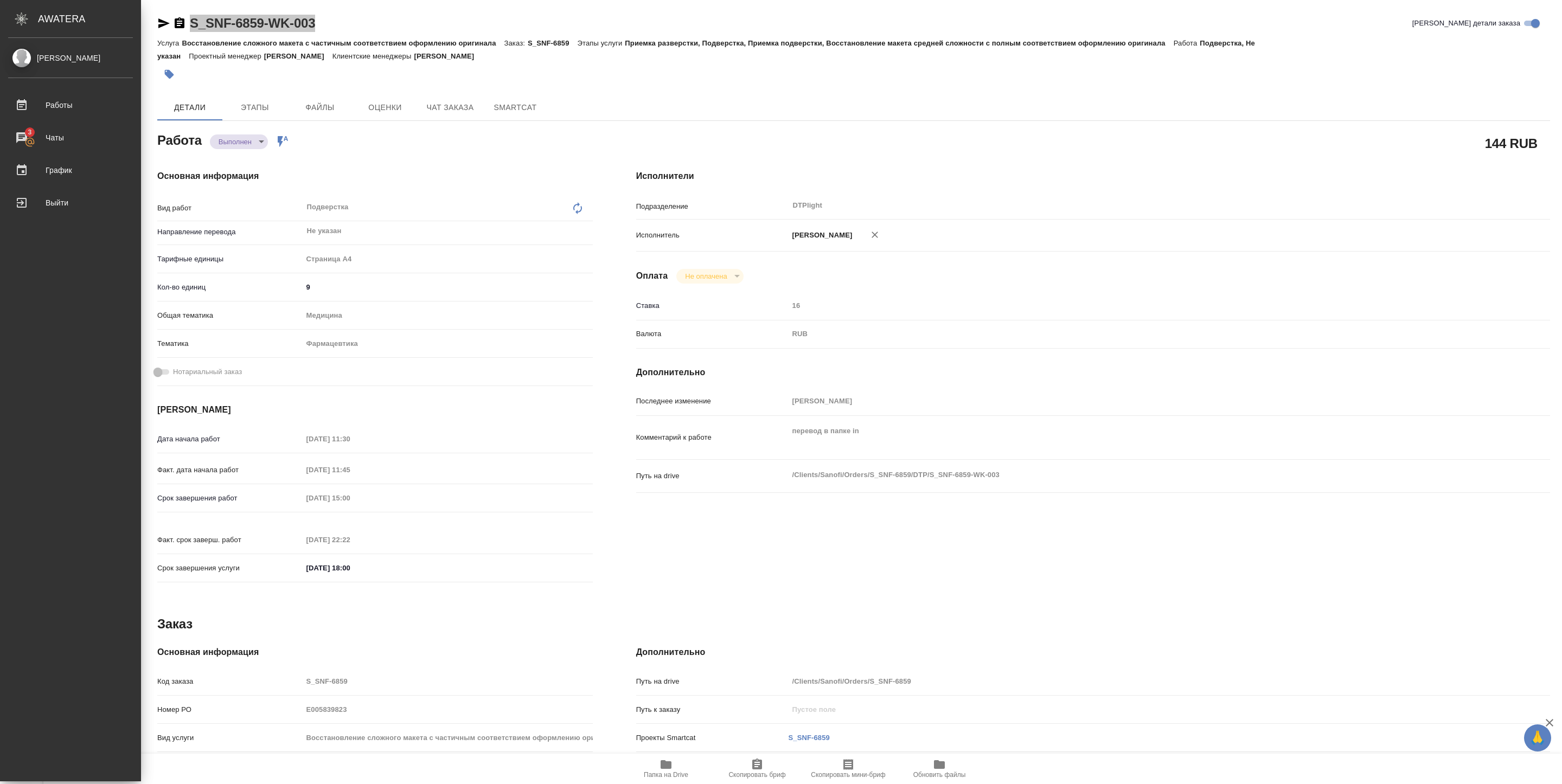
type textarea "x"
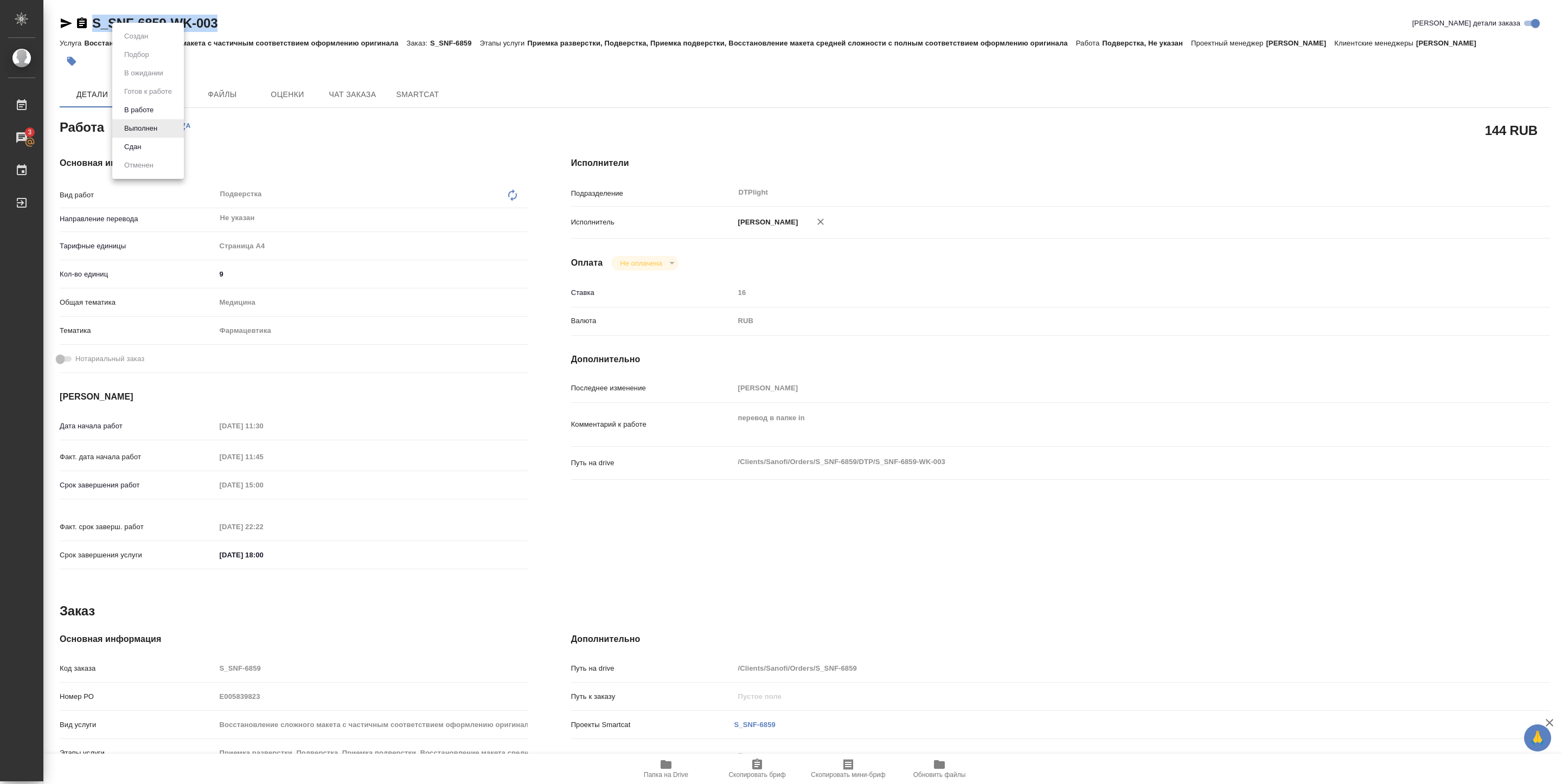
click at [153, 124] on body "🙏 .cls-1 fill:#fff; AWATERA [PERSON_NAME] Работы 3 Чаты График Выйти S_SNF-6859…" at bounding box center [781, 392] width 1562 height 784
click at [145, 145] on li "Сдан" at bounding box center [148, 146] width 72 height 18
type textarea "x"
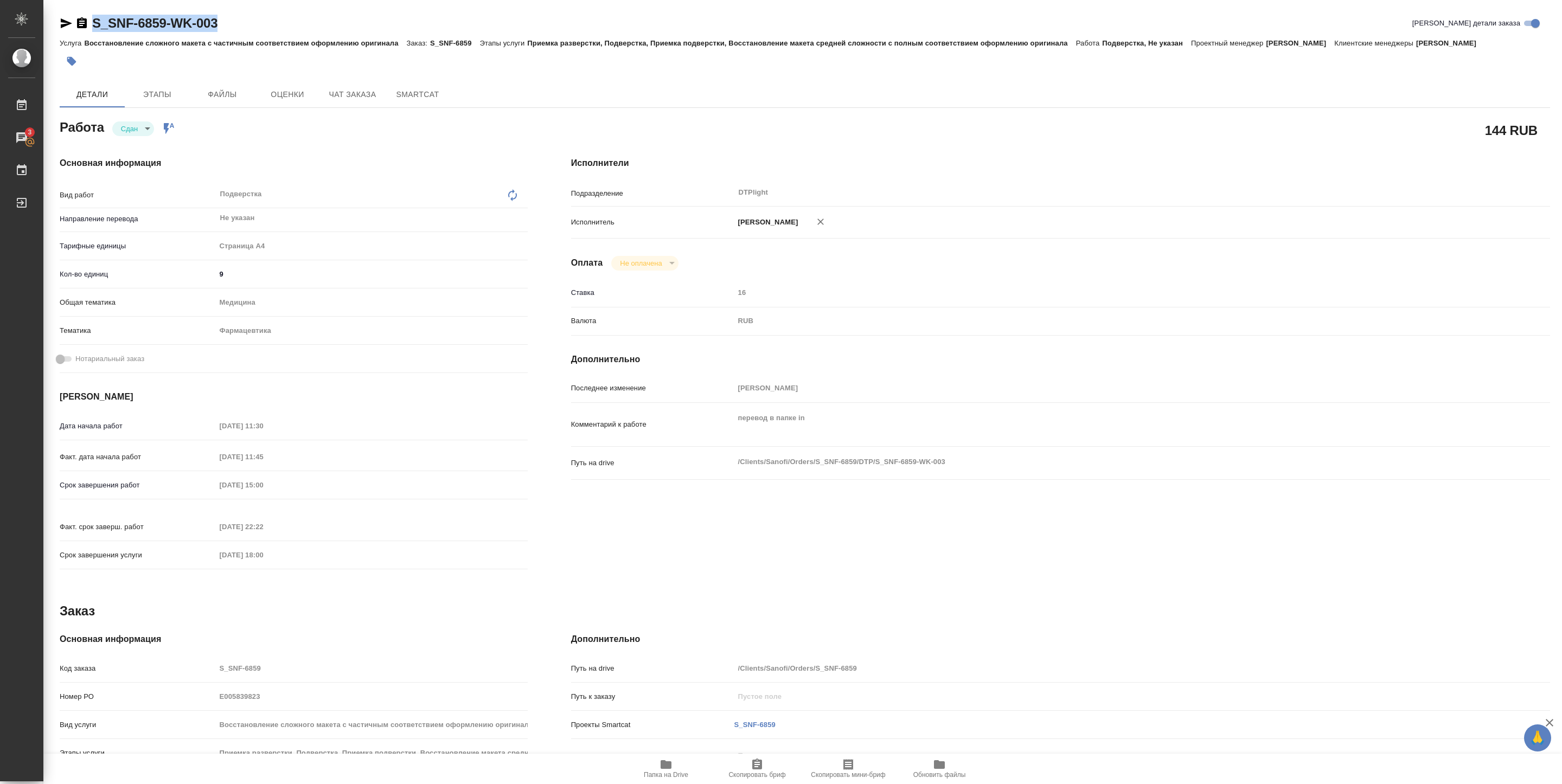
type textarea "x"
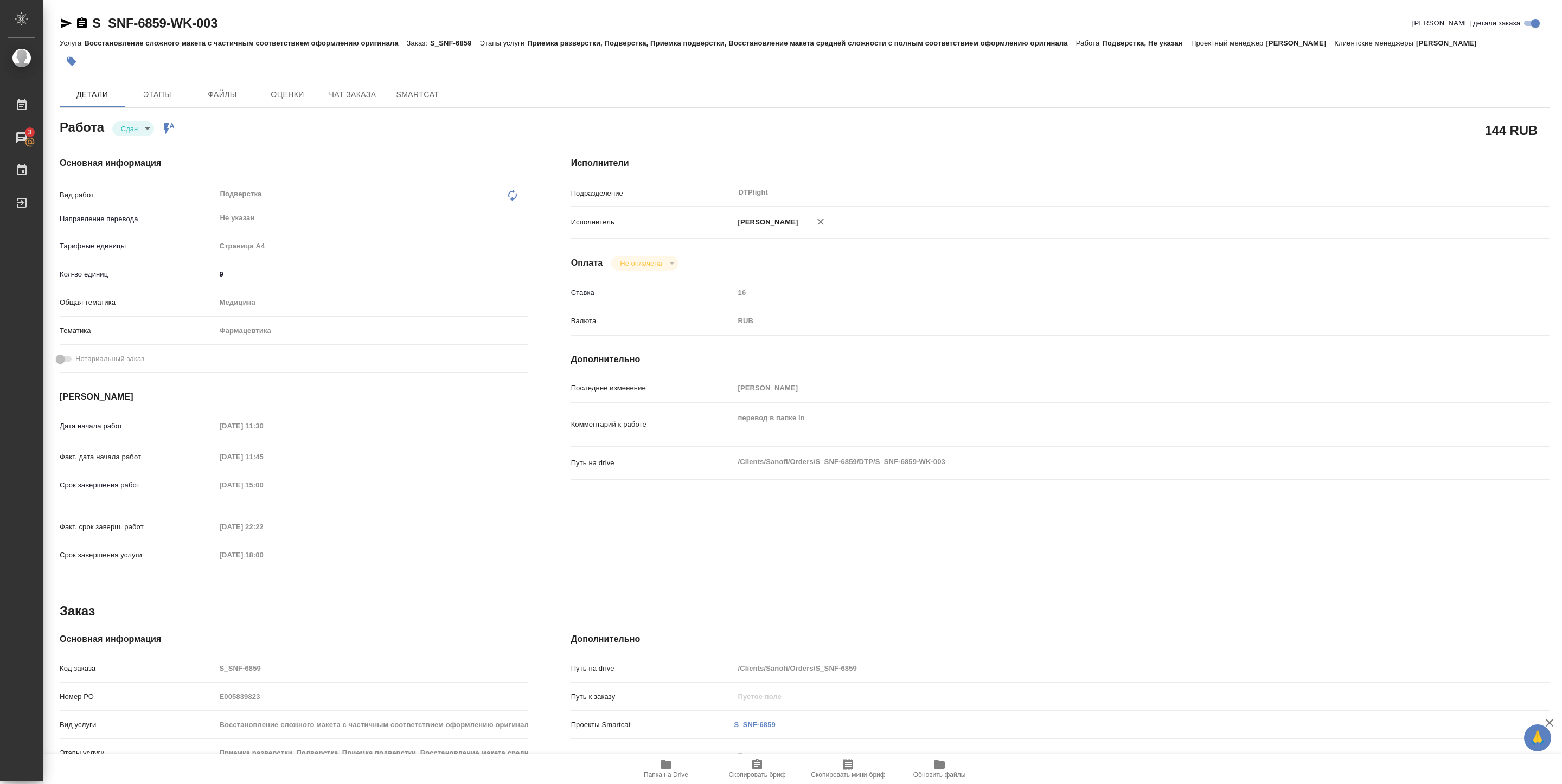
type textarea "x"
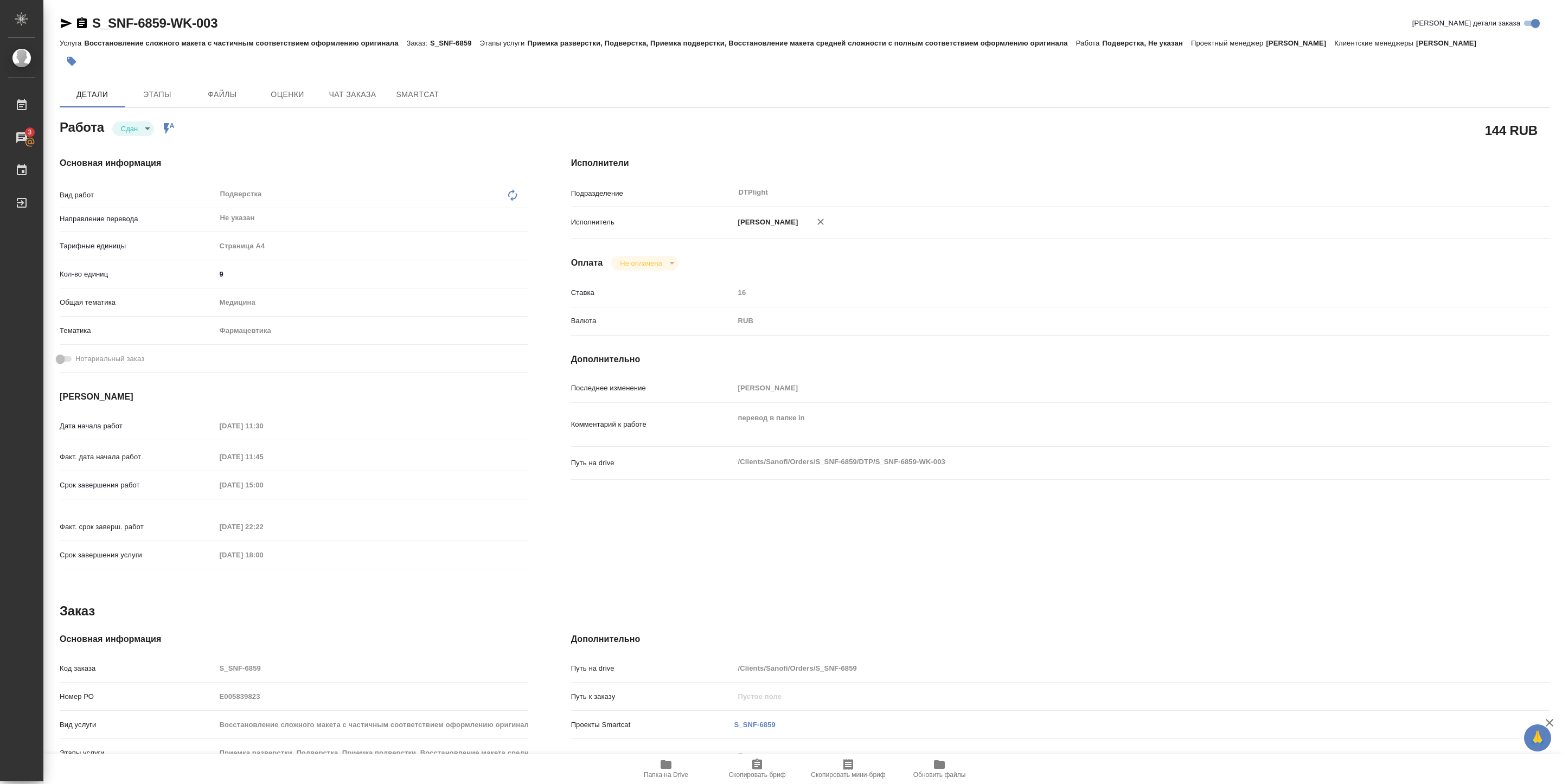
type textarea "x"
